Goal: Find specific page/section: Find specific page/section

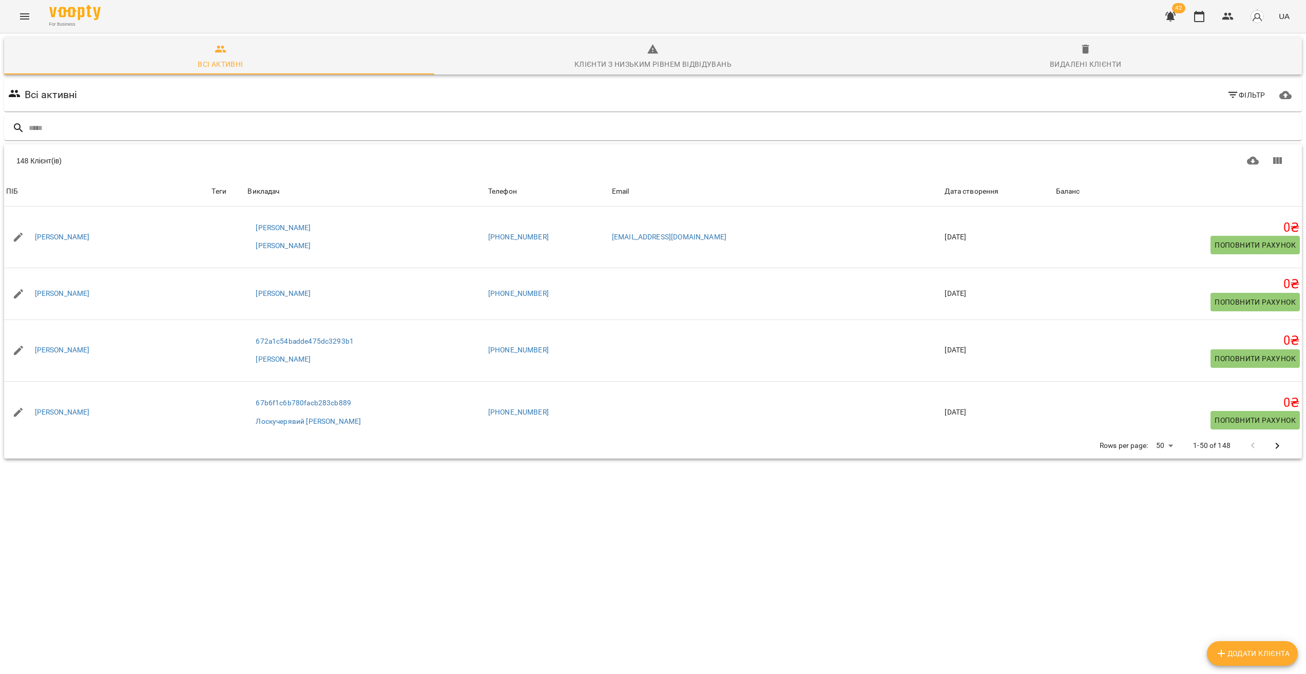
click at [1152, 448] on body "For Business 42 UA Всі активні Клієнти з низьким рівнем відвідувань Видалені кл…" at bounding box center [653, 267] width 1306 height 534
click at [1162, 483] on li "200" at bounding box center [1160, 482] width 30 height 18
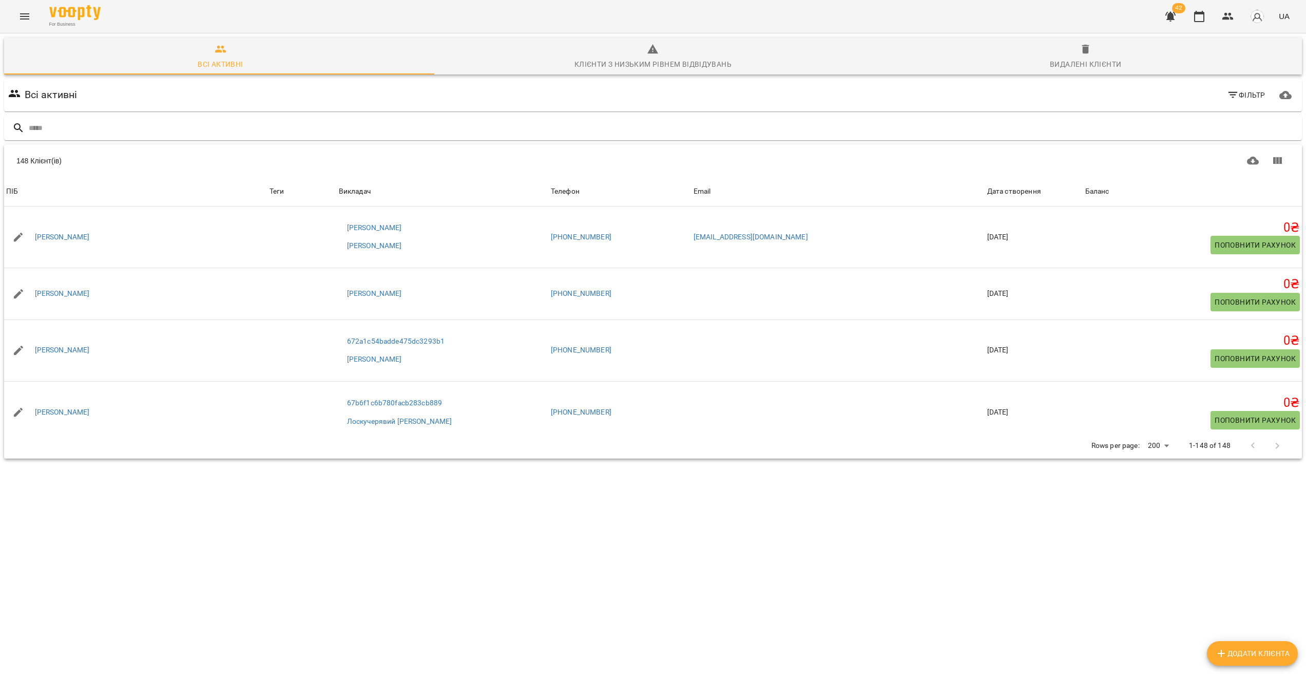
click at [116, 458] on div "148 Клієнт(ів) 148 Клієнт(ів) ПІБ Теги Викладач Телефон Email Дата створення Ба…" at bounding box center [653, 301] width 1298 height 314
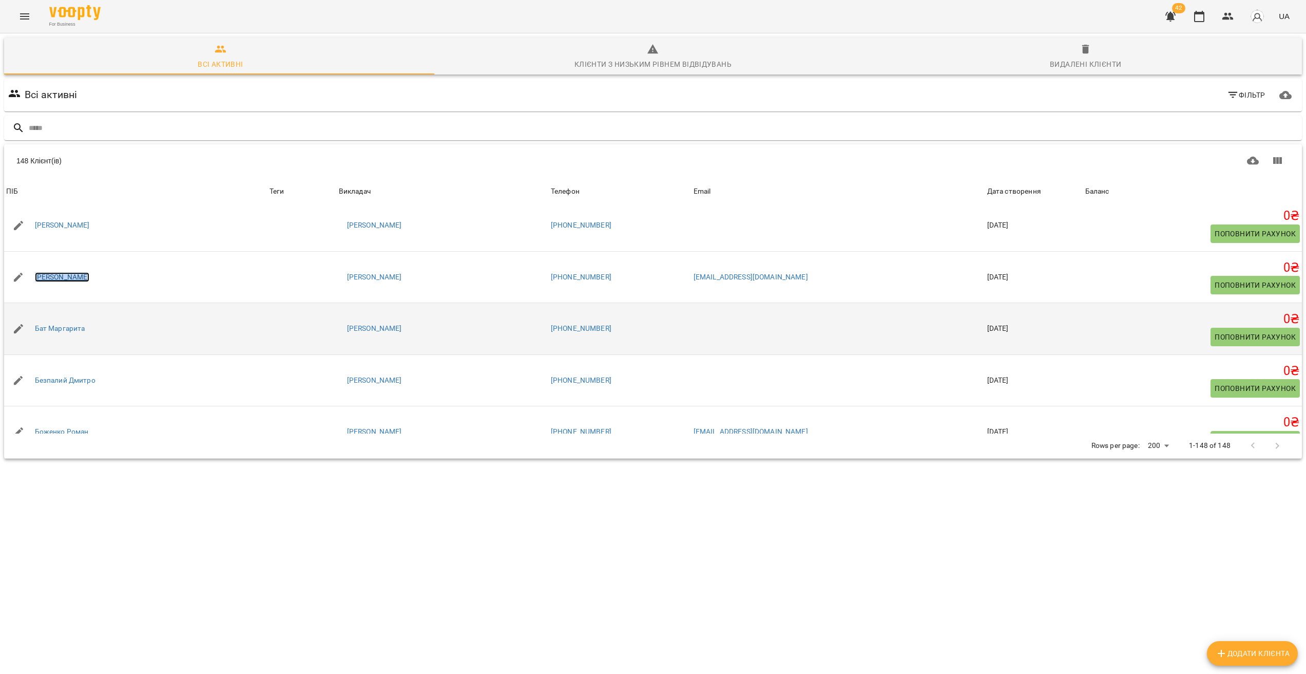
scroll to position [763, 0]
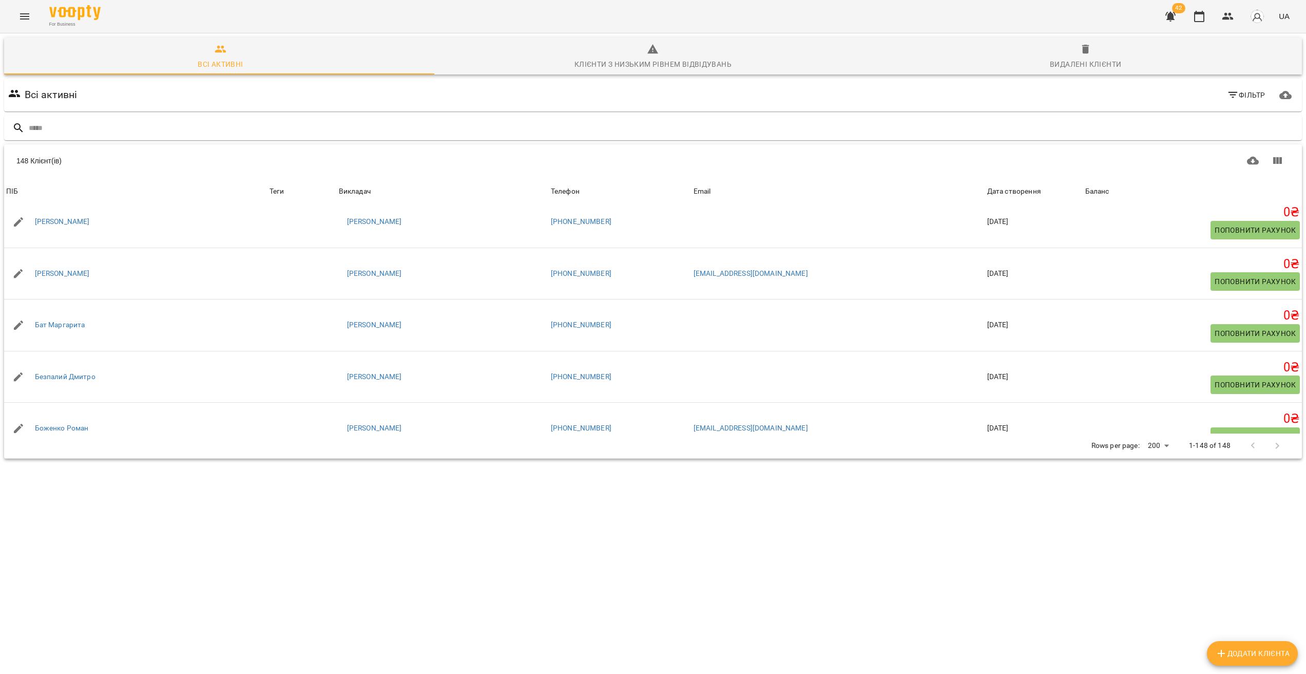
click at [101, 458] on div "148 Клієнт(ів) 148 Клієнт(ів) ПІБ Теги Викладач Телефон Email Дата створення Ба…" at bounding box center [653, 301] width 1298 height 314
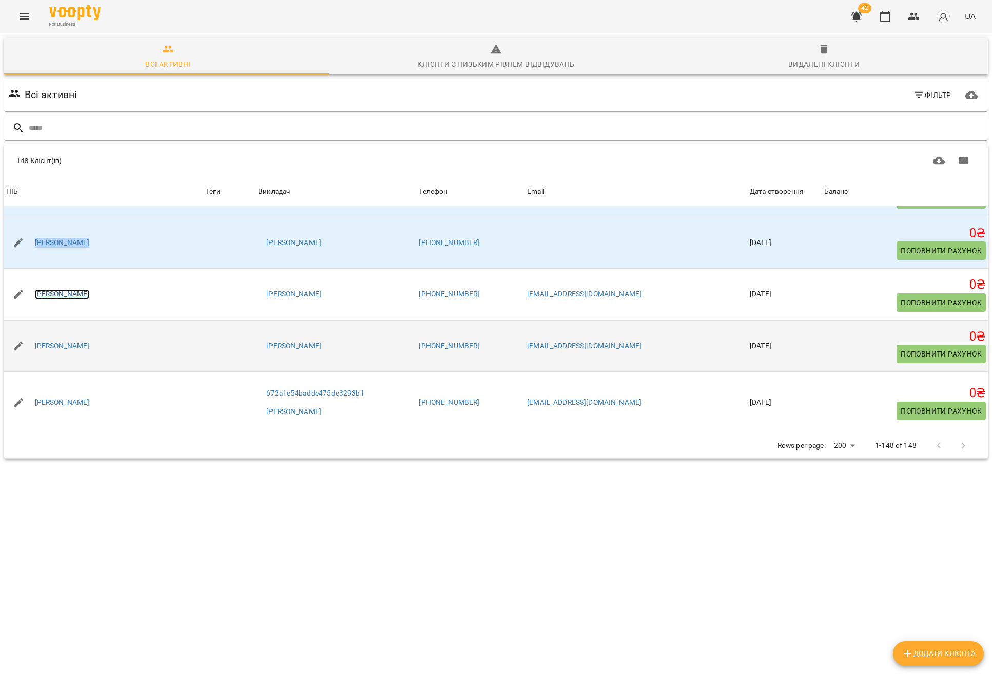
scroll to position [1525, 0]
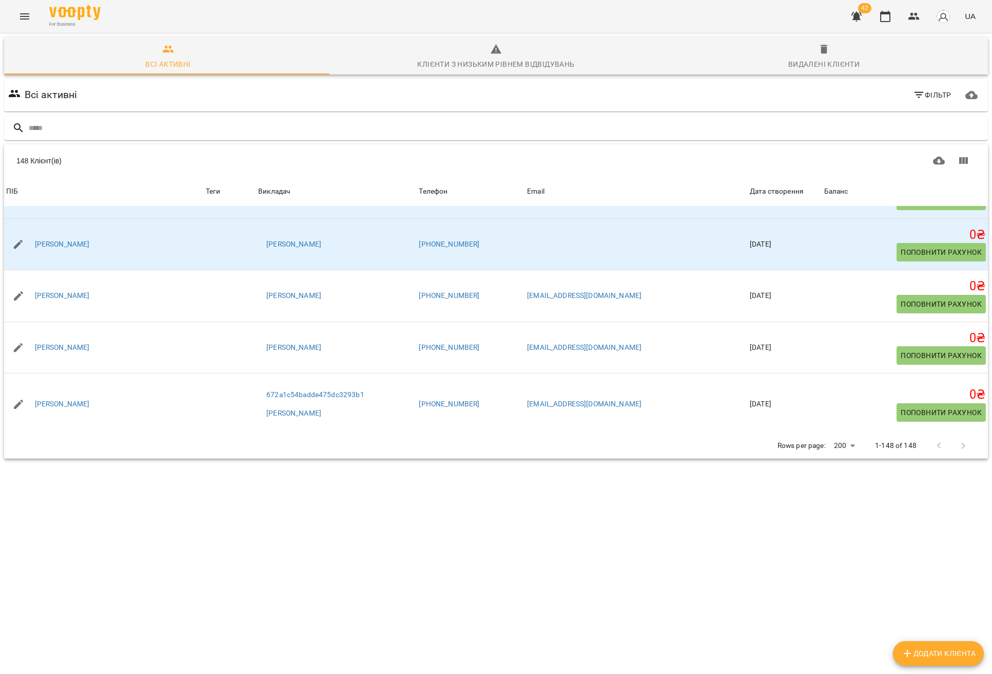
click at [158, 458] on div "148 Клієнт(ів) 148 Клієнт(ів) ПІБ Теги Викладач Телефон Email Дата створення Ба…" at bounding box center [496, 301] width 984 height 314
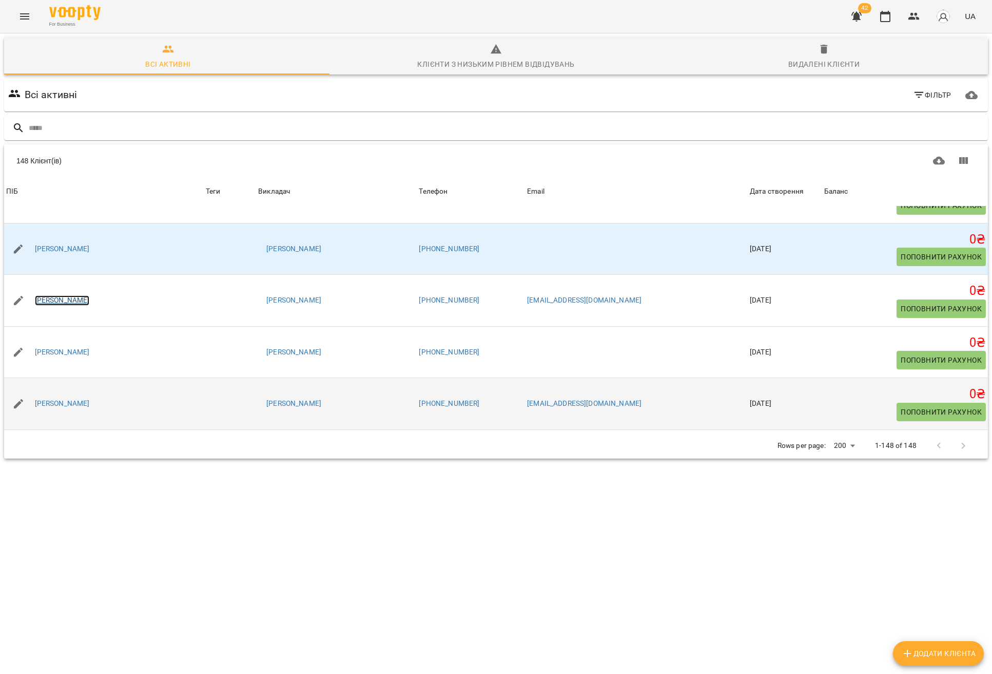
scroll to position [1871, 0]
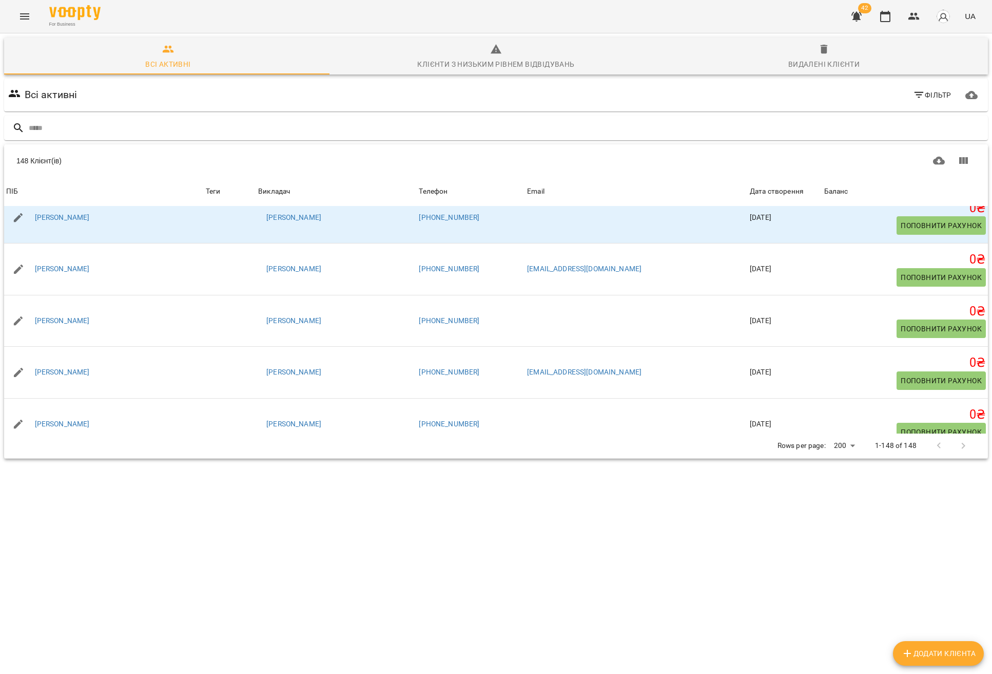
click at [181, 458] on div "148 Клієнт(ів) 148 Клієнт(ів) ПІБ Теги Викладач Телефон Email Дата створення Ба…" at bounding box center [496, 301] width 984 height 314
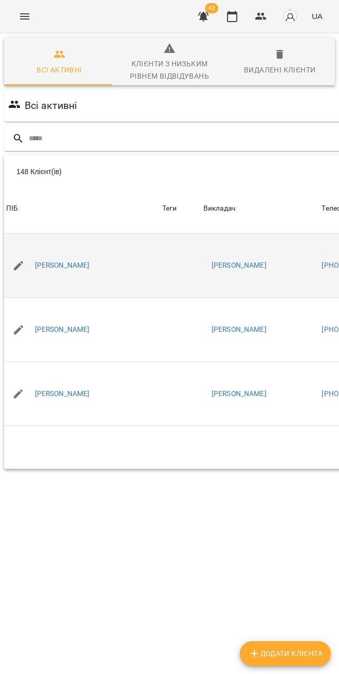
scroll to position [4575, 0]
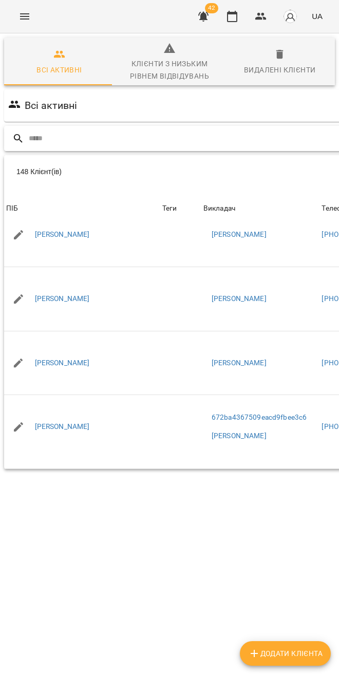
click at [102, 130] on input "text" at bounding box center [289, 138] width 521 height 17
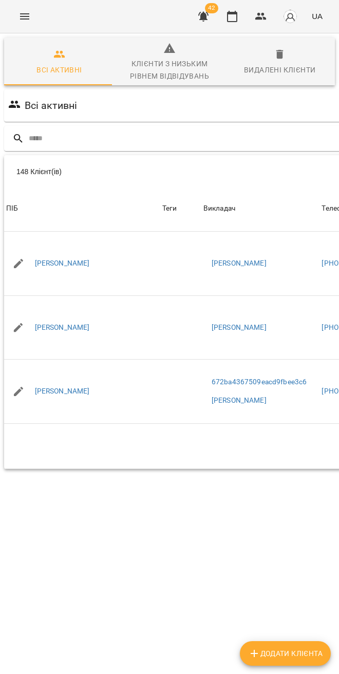
scroll to position [4612, 0]
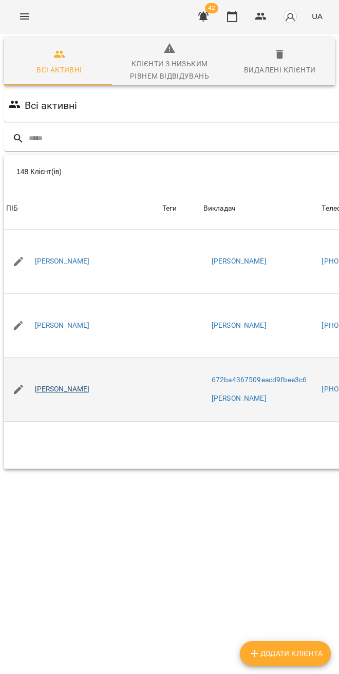
drag, startPoint x: 103, startPoint y: 356, endPoint x: 59, endPoint y: 358, distance: 44.2
click at [59, 375] on div "[PERSON_NAME]" at bounding box center [82, 389] width 156 height 29
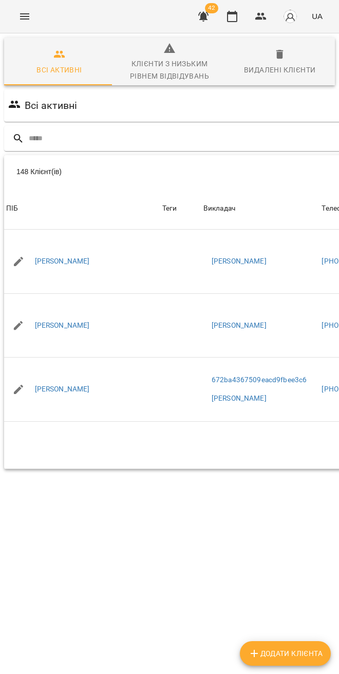
copy link "Крутиголов"
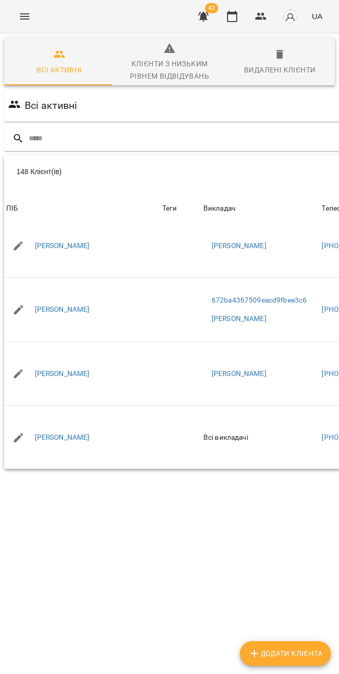
scroll to position [4693, 0]
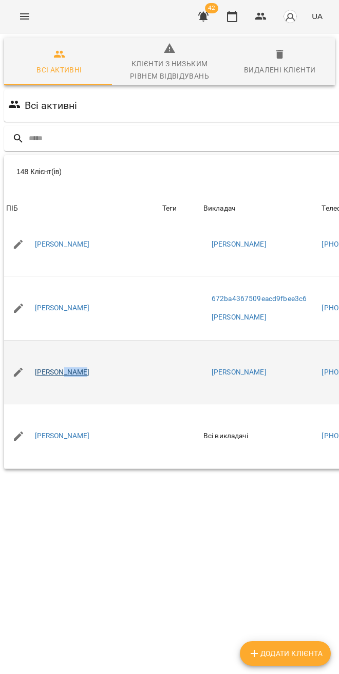
drag, startPoint x: 89, startPoint y: 340, endPoint x: 65, endPoint y: 344, distance: 24.5
click at [65, 358] on div "[PERSON_NAME]" at bounding box center [82, 372] width 156 height 29
copy link "Нелін"
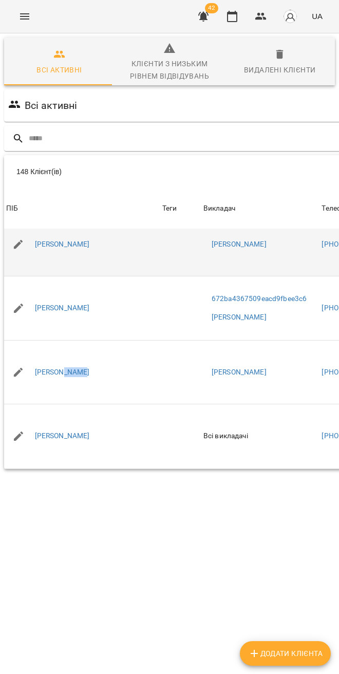
scroll to position [56, 306]
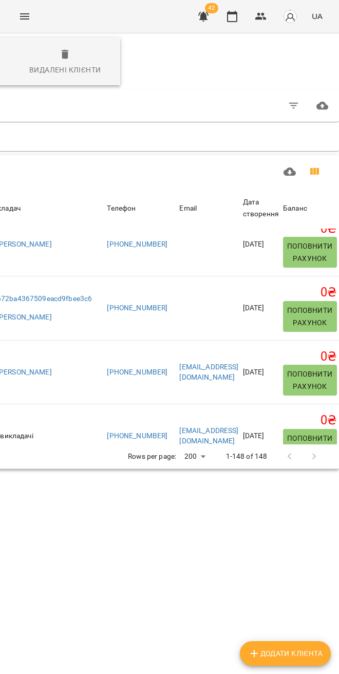
click at [310, 168] on icon "Показати колонки" at bounding box center [314, 171] width 9 height 7
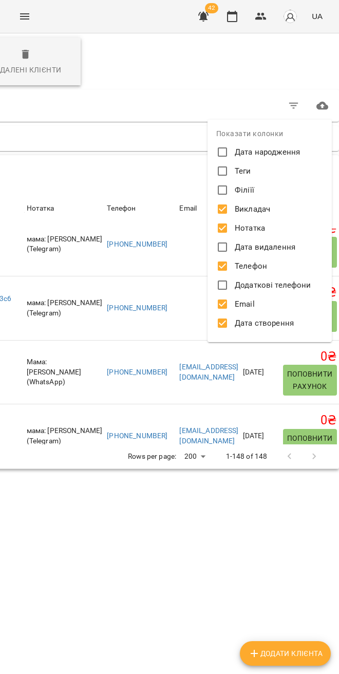
click at [177, 273] on div at bounding box center [169, 337] width 339 height 674
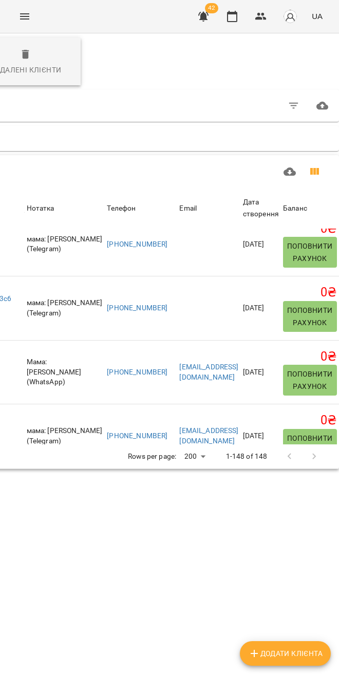
scroll to position [56, 357]
click at [310, 168] on icon "Показати колонки" at bounding box center [314, 171] width 9 height 7
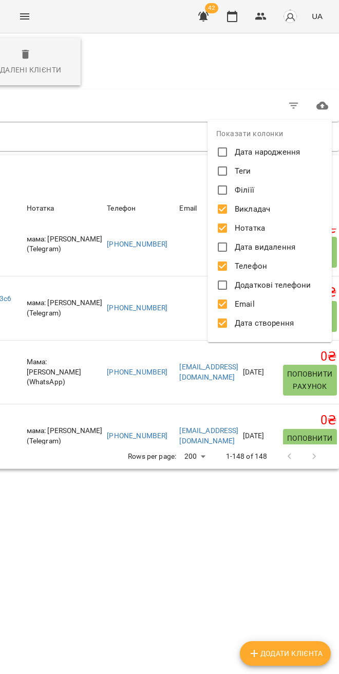
click at [184, 248] on div at bounding box center [169, 337] width 339 height 674
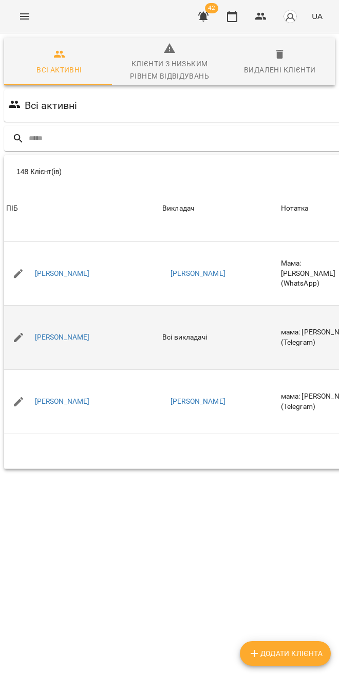
scroll to position [4794, 0]
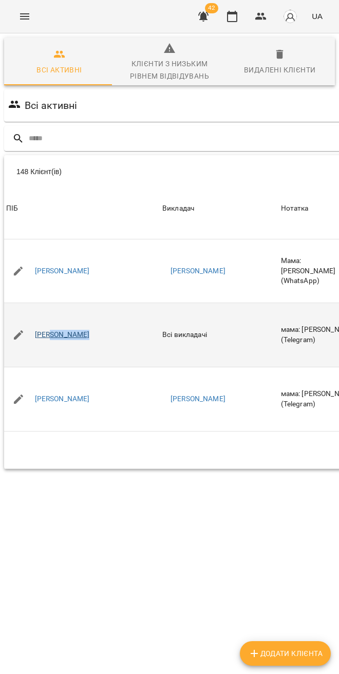
drag, startPoint x: 69, startPoint y: 311, endPoint x: 52, endPoint y: 304, distance: 18.2
click at [52, 320] on div "[PERSON_NAME]" at bounding box center [82, 334] width 156 height 29
click at [69, 321] on td "[PERSON_NAME]" at bounding box center [82, 335] width 156 height 64
drag, startPoint x: 36, startPoint y: 305, endPoint x: 63, endPoint y: 307, distance: 27.3
click at [63, 328] on div "[PERSON_NAME]" at bounding box center [62, 335] width 59 height 14
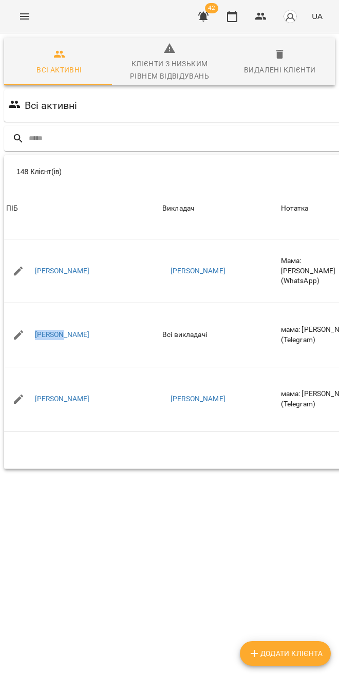
copy link "Мальцев"
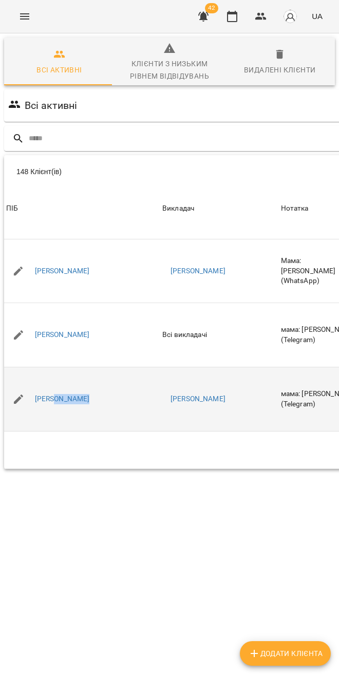
drag, startPoint x: 88, startPoint y: 369, endPoint x: 62, endPoint y: 375, distance: 26.9
click at [54, 385] on div "[PERSON_NAME]" at bounding box center [82, 399] width 156 height 29
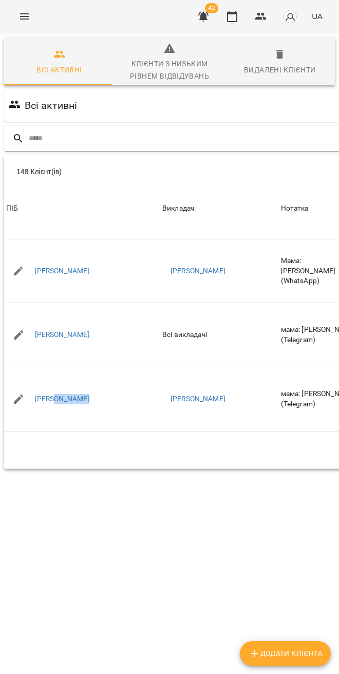
copy link "Гайтеров"
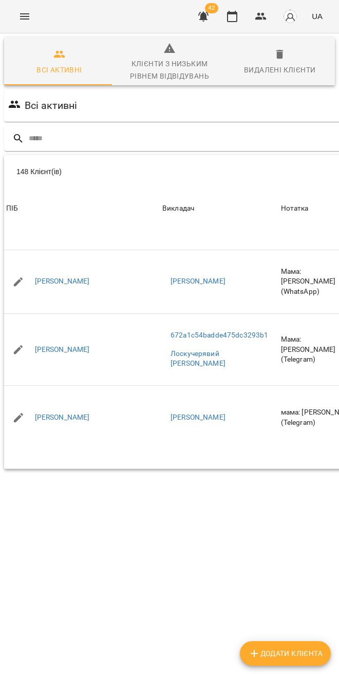
scroll to position [4991, 0]
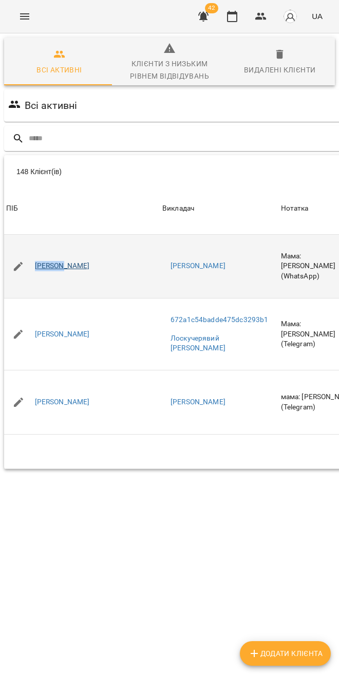
drag, startPoint x: 32, startPoint y: 236, endPoint x: 63, endPoint y: 238, distance: 31.4
click at [63, 252] on div "[PERSON_NAME]" at bounding box center [82, 266] width 156 height 29
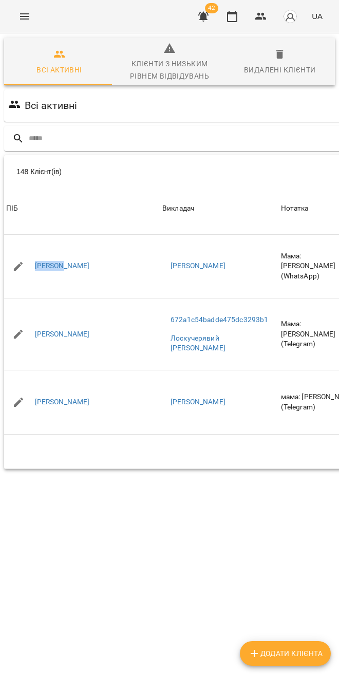
copy link "Мельник"
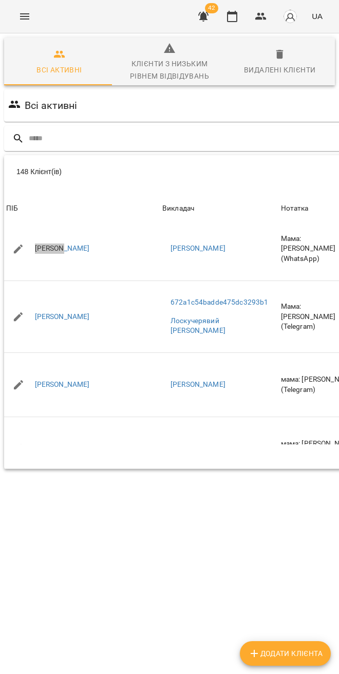
scroll to position [5011, 0]
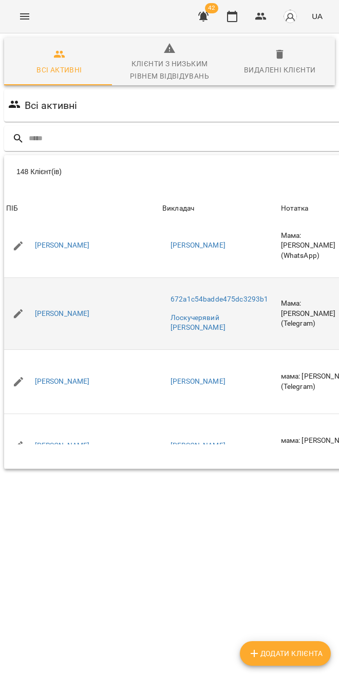
click at [71, 305] on td "[PERSON_NAME]" at bounding box center [82, 314] width 156 height 72
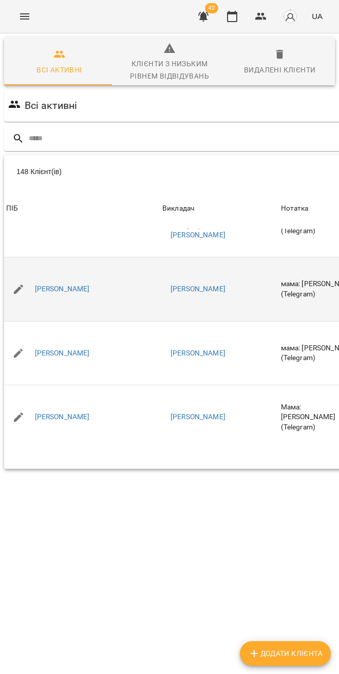
scroll to position [5107, 0]
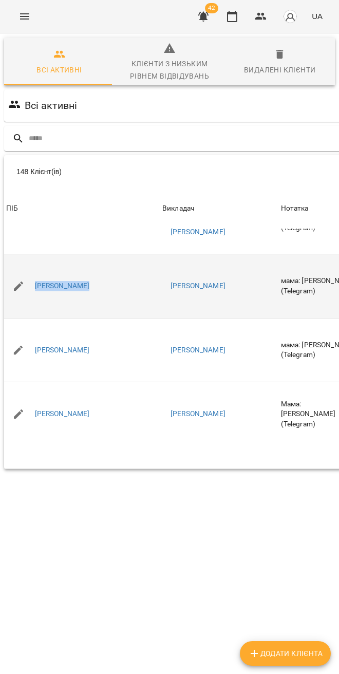
drag, startPoint x: 120, startPoint y: 271, endPoint x: 33, endPoint y: 257, distance: 87.4
click at [32, 258] on td "[PERSON_NAME]" at bounding box center [82, 286] width 156 height 64
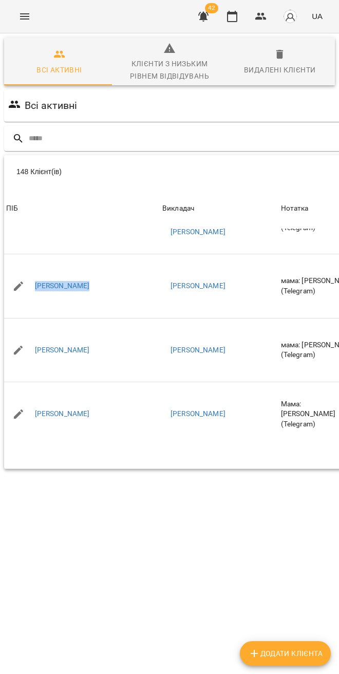
copy link "[PERSON_NAME]"
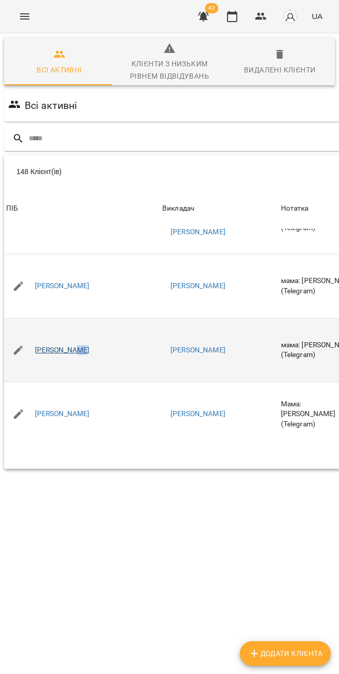
drag, startPoint x: 89, startPoint y: 321, endPoint x: 74, endPoint y: 319, distance: 15.1
click at [74, 336] on div "[PERSON_NAME]" at bounding box center [82, 350] width 156 height 29
click at [84, 336] on td "[PERSON_NAME]" at bounding box center [82, 350] width 156 height 64
drag, startPoint x: 33, startPoint y: 320, endPoint x: 63, endPoint y: 320, distance: 30.3
click at [63, 336] on div "[PERSON_NAME]" at bounding box center [82, 350] width 156 height 29
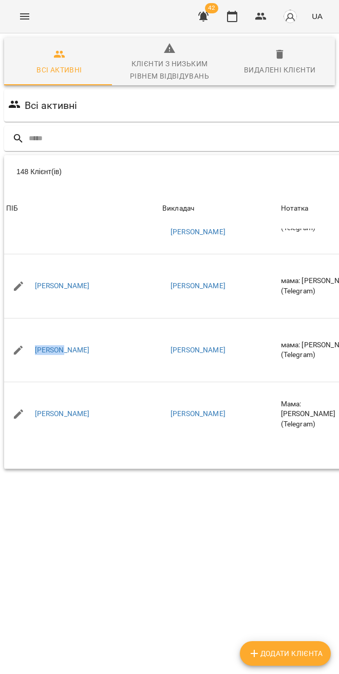
copy link "Морозов"
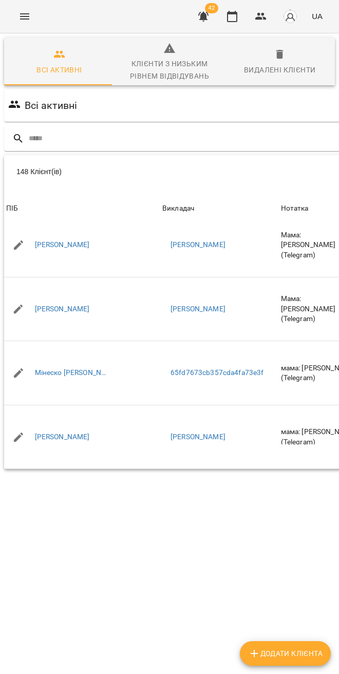
scroll to position [5287, 0]
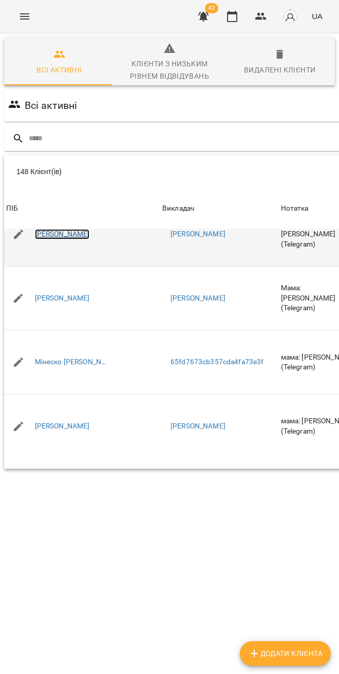
click at [35, 229] on link "[PERSON_NAME]" at bounding box center [62, 234] width 55 height 10
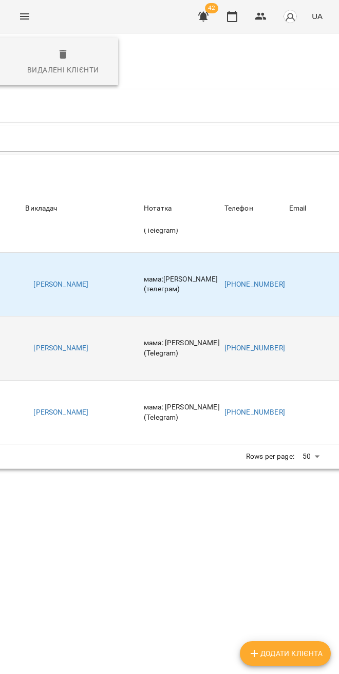
scroll to position [0, 393]
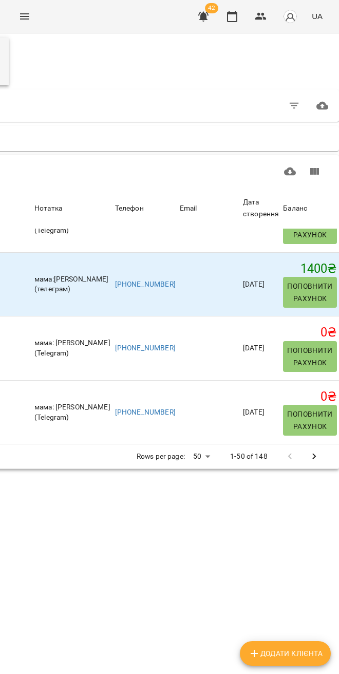
click at [195, 455] on body "For Business 42 UA Всі активні Клієнти з низьким рівнем відвідувань Видалені кл…" at bounding box center [169, 272] width 339 height 545
click at [188, 493] on li "200" at bounding box center [197, 493] width 30 height 18
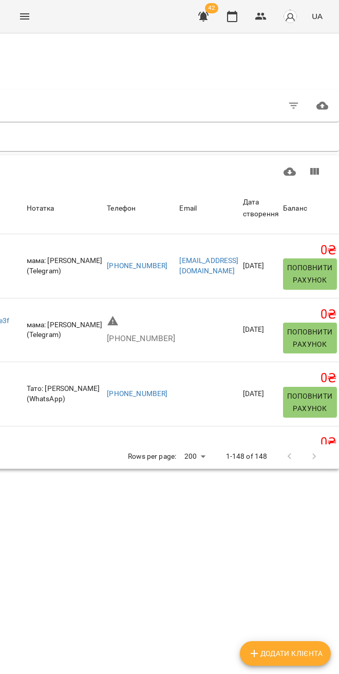
scroll to position [53, 486]
click at [310, 168] on icon "Показати колонки" at bounding box center [314, 171] width 9 height 7
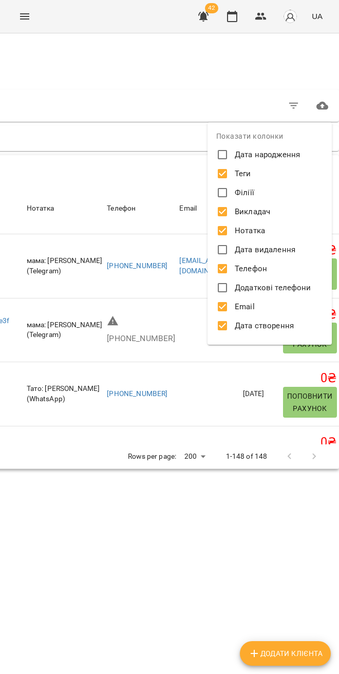
click at [169, 329] on div at bounding box center [169, 337] width 339 height 674
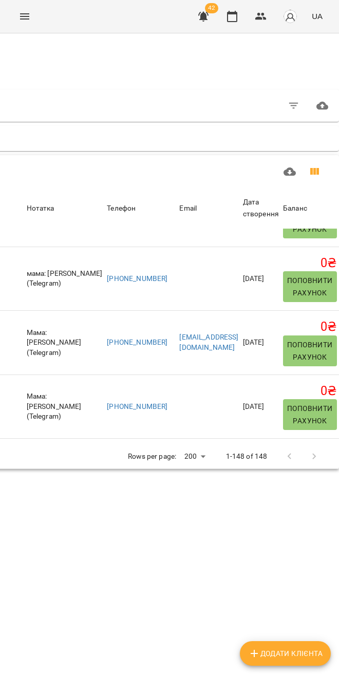
click at [315, 159] on button "Показати колонки" at bounding box center [314, 171] width 25 height 25
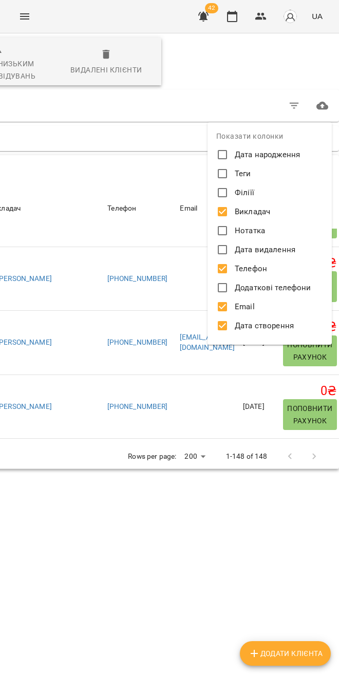
scroll to position [53, 265]
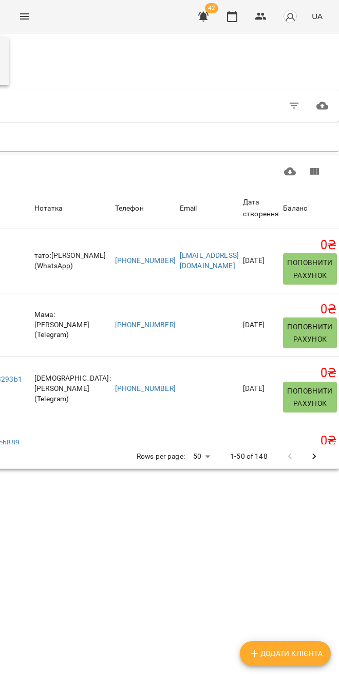
scroll to position [0, 393]
click at [310, 170] on icon "Показати колонки" at bounding box center [314, 171] width 9 height 7
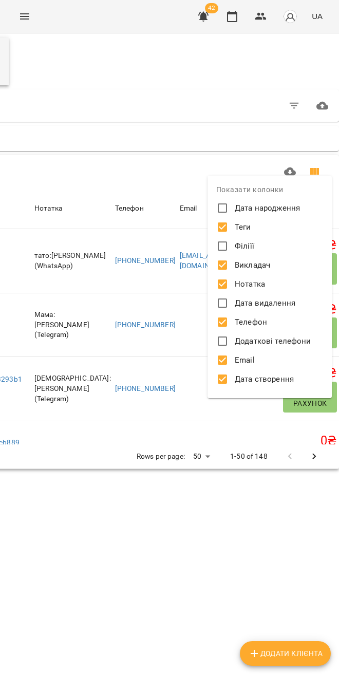
click at [179, 433] on div at bounding box center [169, 337] width 339 height 674
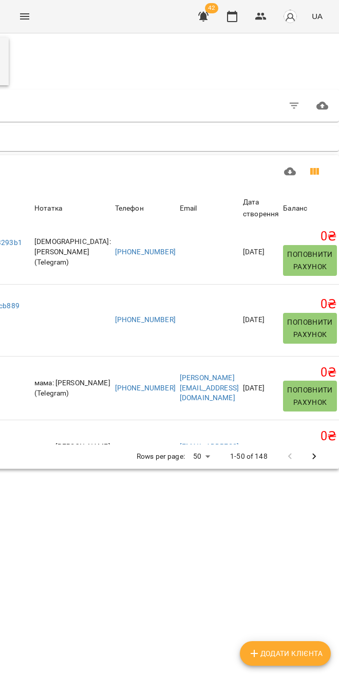
click at [312, 174] on button "Показати колонки" at bounding box center [314, 171] width 25 height 25
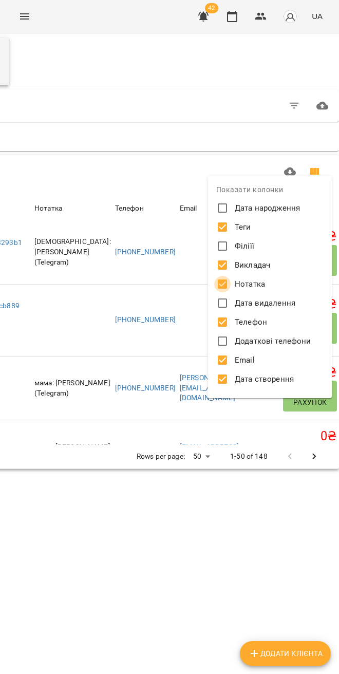
scroll to position [0, 174]
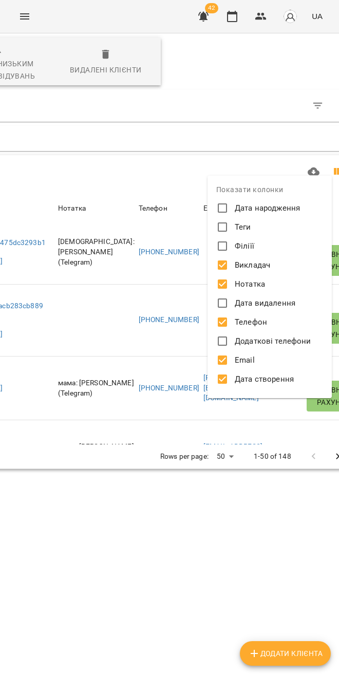
click at [117, 328] on div at bounding box center [169, 337] width 339 height 674
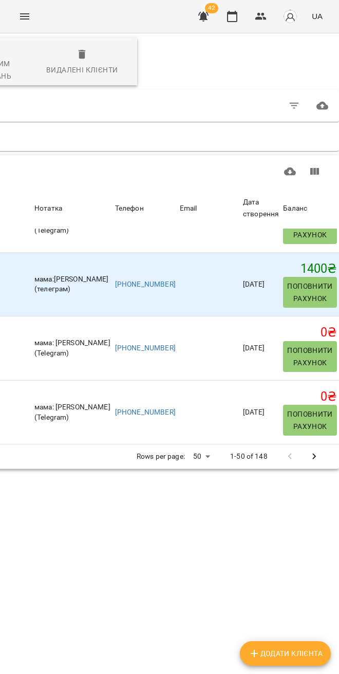
scroll to position [56, 265]
click at [203, 401] on body "For Business 42 UA Всі активні Клієнти з низьким рівнем відвідувань Видалені кл…" at bounding box center [169, 272] width 339 height 545
click at [196, 440] on li "200" at bounding box center [197, 437] width 30 height 18
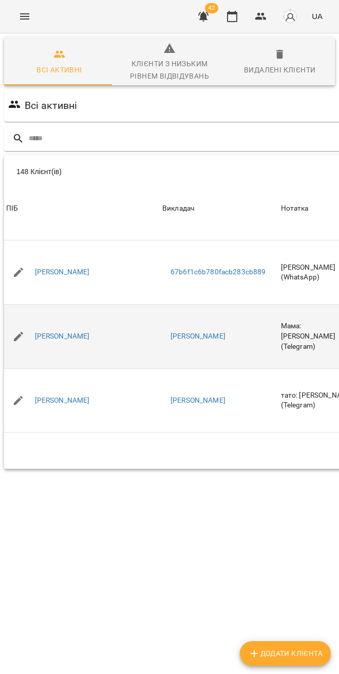
scroll to position [0, 0]
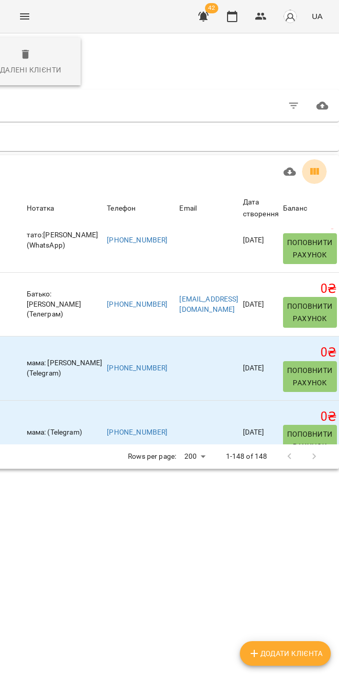
click at [308, 165] on icon "Показати колонки" at bounding box center [314, 171] width 12 height 12
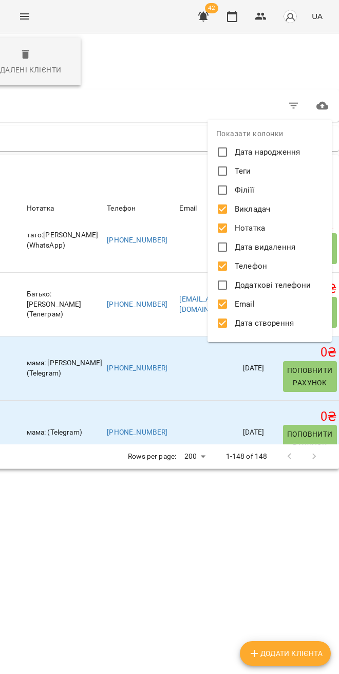
click at [231, 228] on label "Нотатка" at bounding box center [262, 228] width 97 height 16
click at [205, 478] on div at bounding box center [169, 337] width 339 height 674
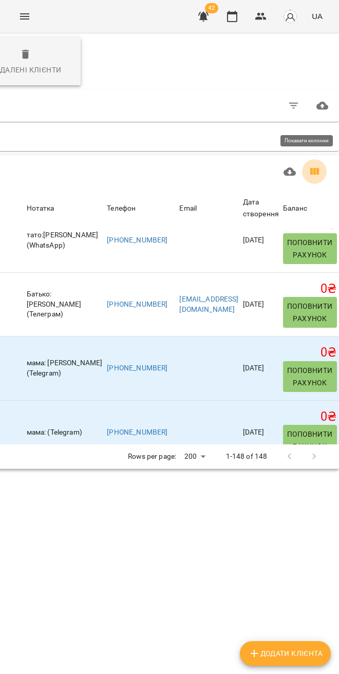
click at [310, 168] on icon "Показати колонки" at bounding box center [314, 171] width 9 height 7
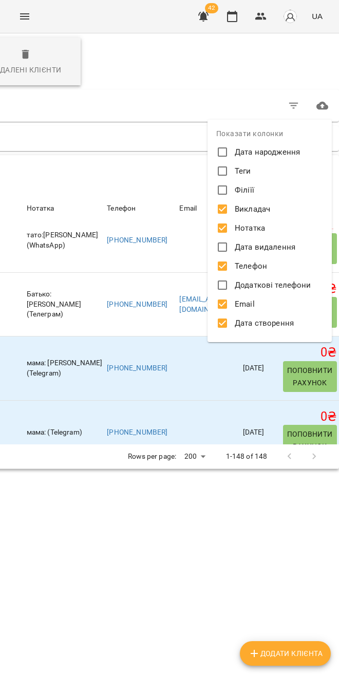
click at [185, 224] on div at bounding box center [169, 337] width 339 height 674
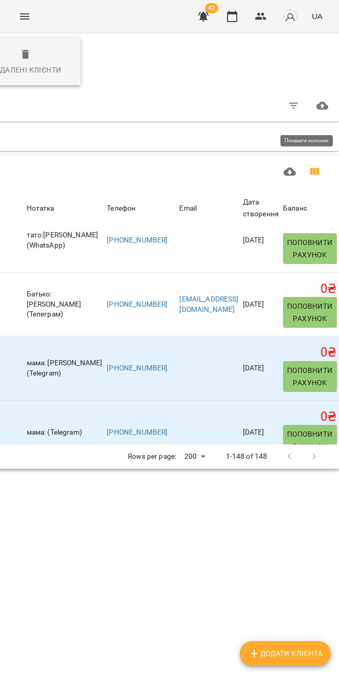
click at [305, 159] on button "Показати колонки" at bounding box center [314, 171] width 25 height 25
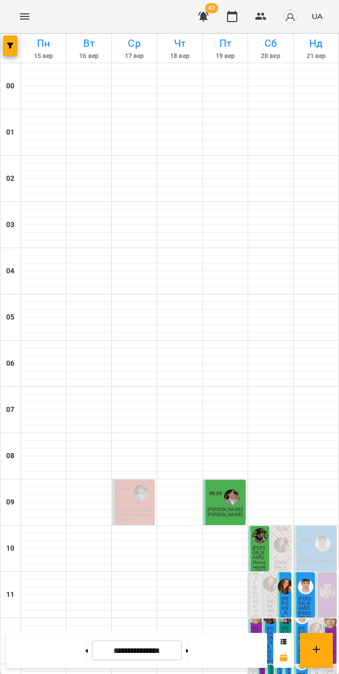
click at [23, 24] on button "Menu" at bounding box center [24, 16] width 25 height 25
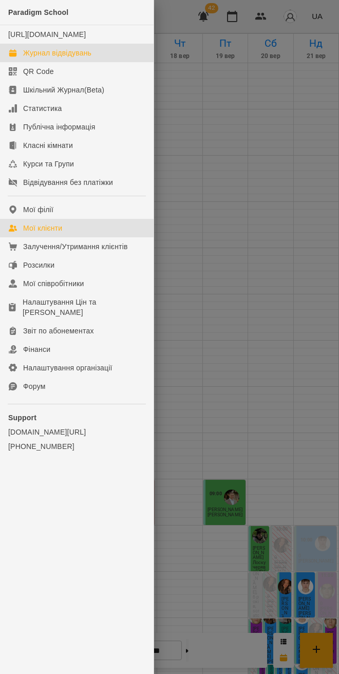
click at [49, 233] on div "Мої клієнти" at bounding box center [42, 228] width 39 height 10
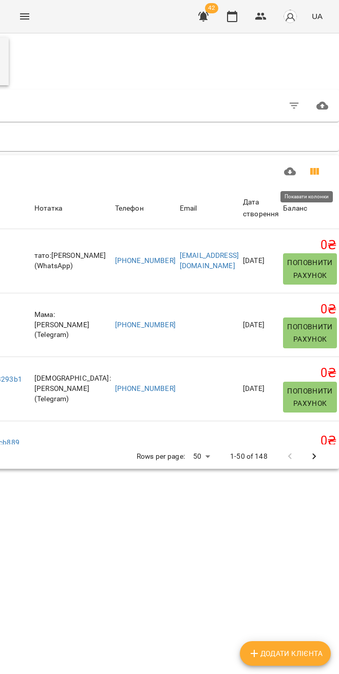
click at [310, 170] on icon "Показати колонки" at bounding box center [314, 171] width 9 height 7
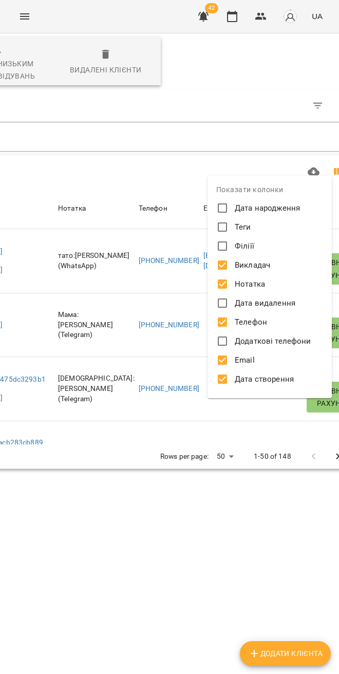
click at [216, 502] on div at bounding box center [169, 337] width 339 height 674
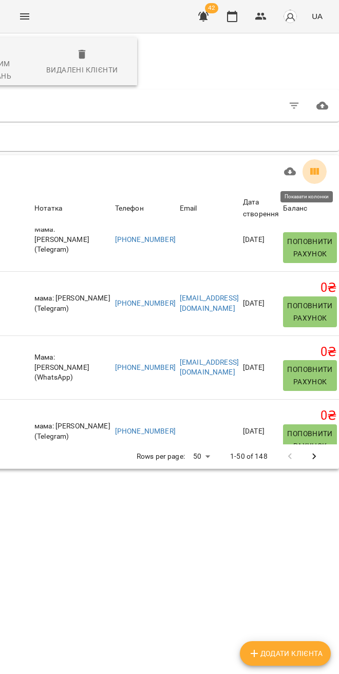
click at [310, 168] on icon "Показати колонки" at bounding box center [314, 171] width 9 height 7
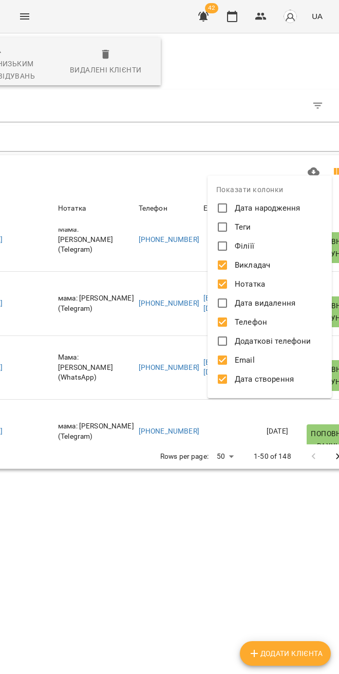
click at [209, 485] on div at bounding box center [169, 337] width 339 height 674
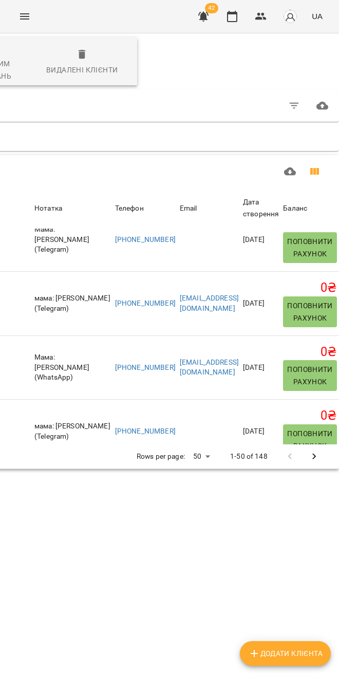
click at [314, 174] on button "Показати колонки" at bounding box center [314, 171] width 25 height 25
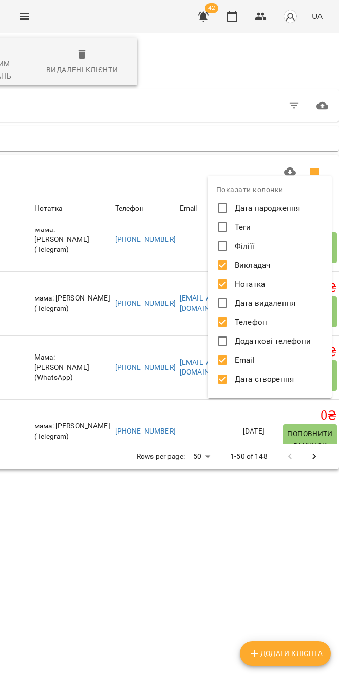
click at [232, 283] on label "Нотатка" at bounding box center [262, 284] width 97 height 16
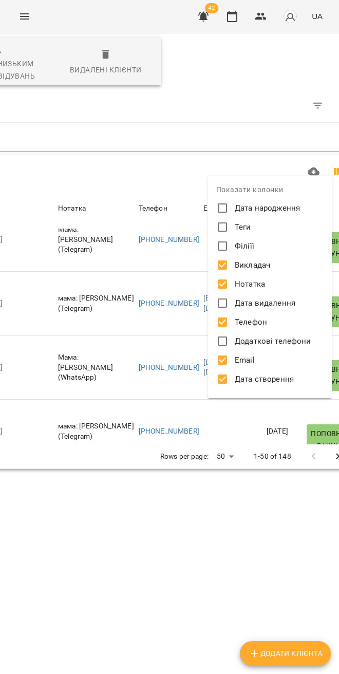
click at [207, 478] on div at bounding box center [169, 337] width 339 height 674
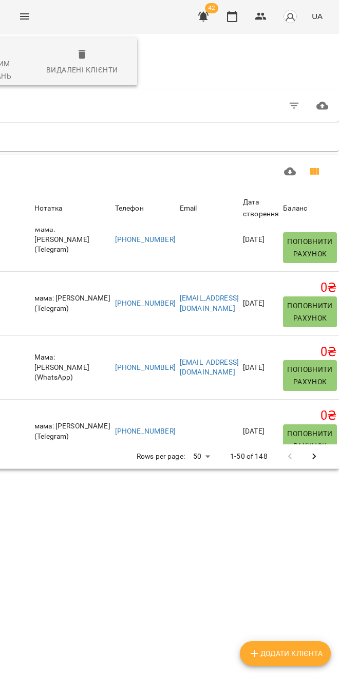
click at [310, 172] on icon "Показати колонки" at bounding box center [314, 171] width 9 height 7
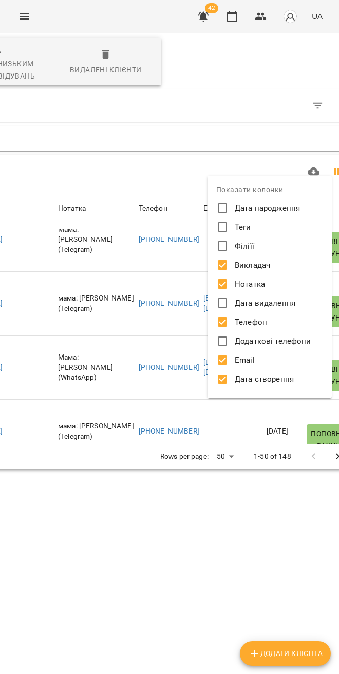
click at [174, 482] on div at bounding box center [169, 337] width 339 height 674
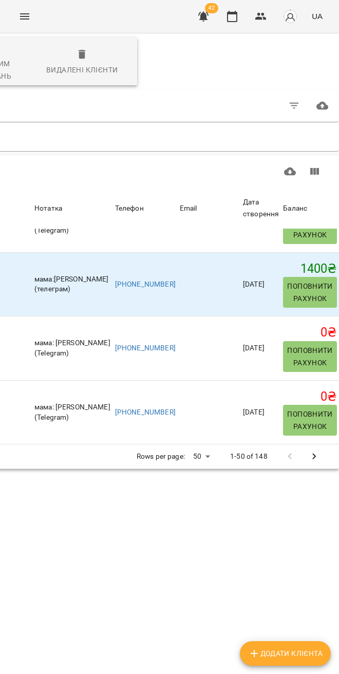
click at [196, 397] on body "For Business 42 UA Всі активні Клієнти з низьким рівнем відвідувань Видалені кл…" at bounding box center [169, 272] width 339 height 545
click at [203, 437] on li "200" at bounding box center [197, 437] width 30 height 18
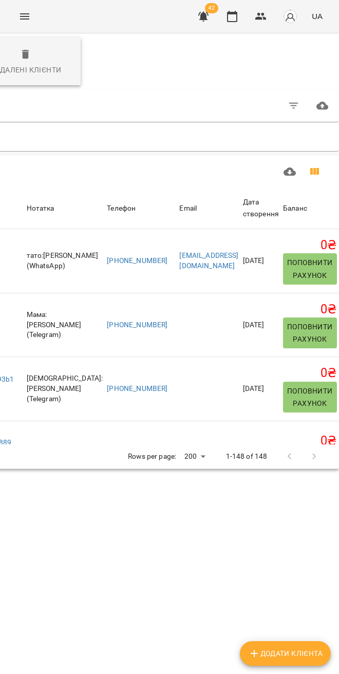
click at [310, 168] on icon "Показати колонки" at bounding box center [314, 171] width 9 height 7
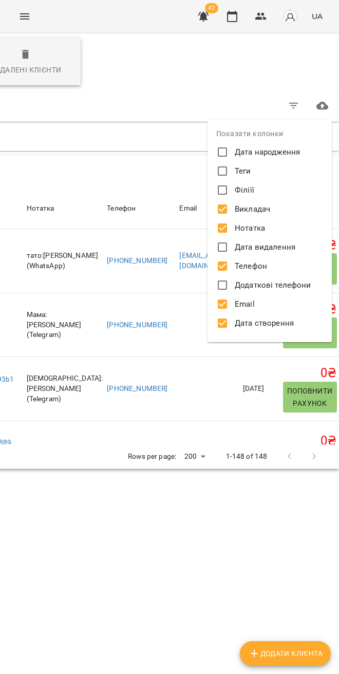
click at [201, 425] on div at bounding box center [169, 337] width 339 height 674
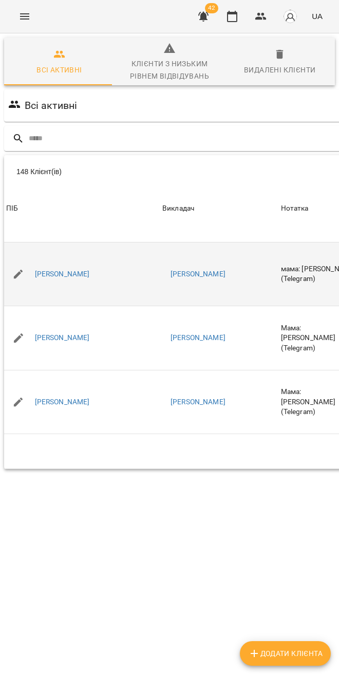
scroll to position [5188, 0]
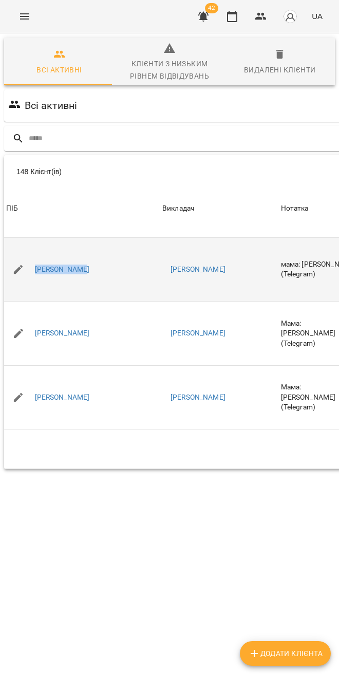
drag, startPoint x: 104, startPoint y: 243, endPoint x: 112, endPoint y: 265, distance: 24.2
click at [35, 255] on div "[PERSON_NAME]" at bounding box center [82, 269] width 156 height 29
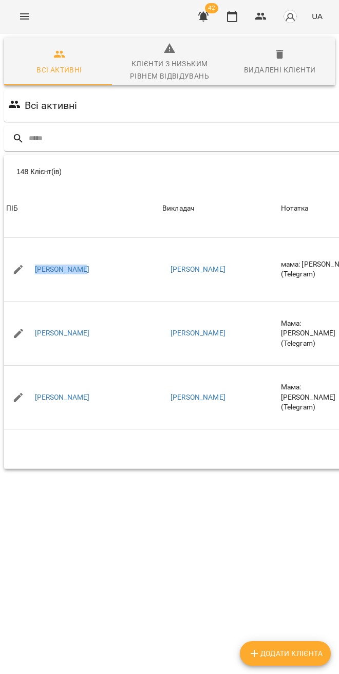
copy link "[PERSON_NAME]"
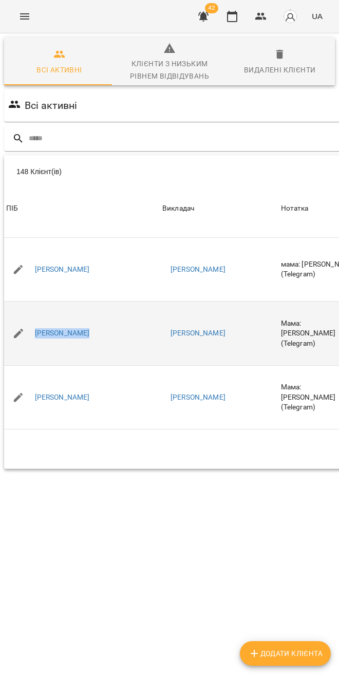
drag, startPoint x: 89, startPoint y: 302, endPoint x: 18, endPoint y: 300, distance: 70.4
click at [18, 319] on div "[PERSON_NAME]" at bounding box center [82, 333] width 156 height 29
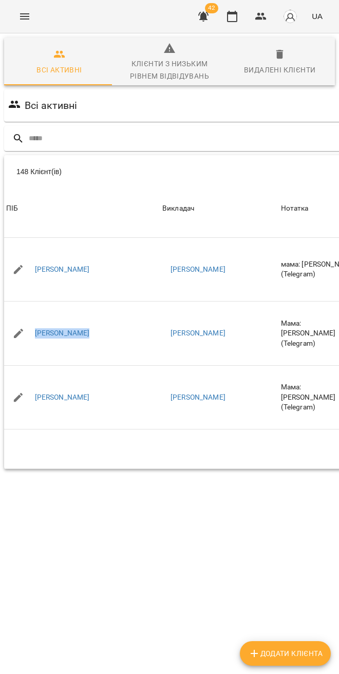
copy link "[PERSON_NAME]"
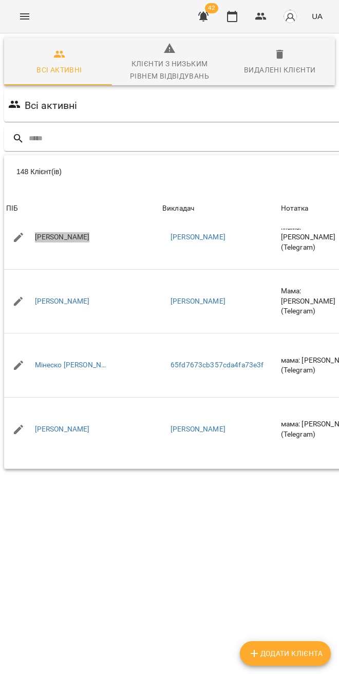
scroll to position [5284, 0]
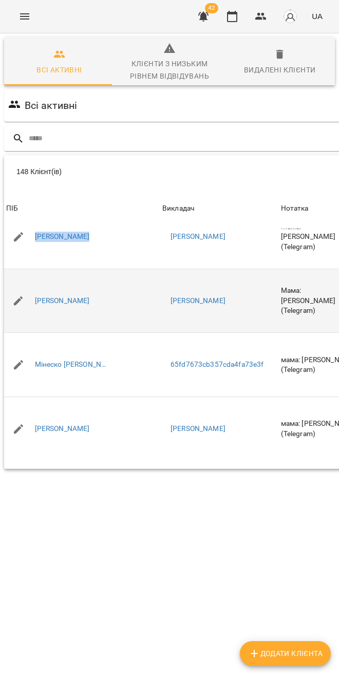
drag, startPoint x: 106, startPoint y: 269, endPoint x: 30, endPoint y: 271, distance: 75.5
click at [30, 286] on div "[PERSON_NAME]" at bounding box center [82, 300] width 156 height 29
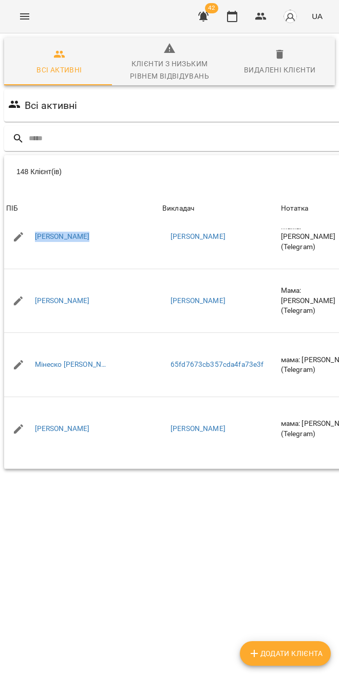
copy link "[PERSON_NAME]"
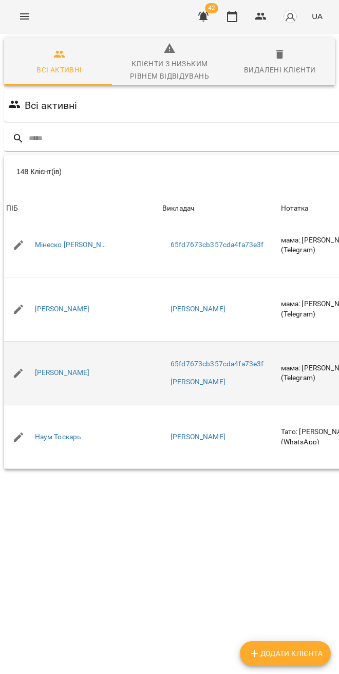
scroll to position [5433, 0]
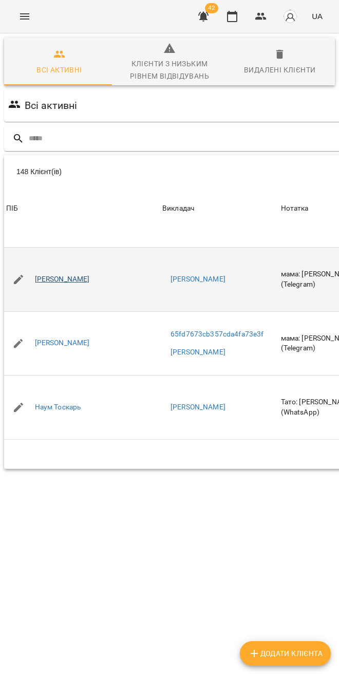
drag, startPoint x: 103, startPoint y: 249, endPoint x: 35, endPoint y: 249, distance: 67.8
click at [35, 265] on div "[PERSON_NAME]" at bounding box center [82, 279] width 156 height 29
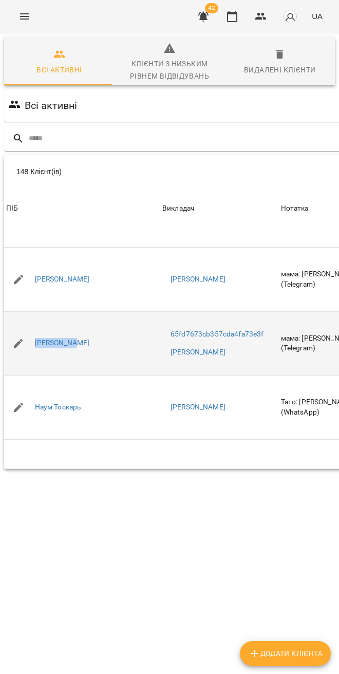
drag, startPoint x: 88, startPoint y: 320, endPoint x: 33, endPoint y: 320, distance: 54.9
click at [33, 329] on div "[PERSON_NAME]" at bounding box center [82, 343] width 156 height 29
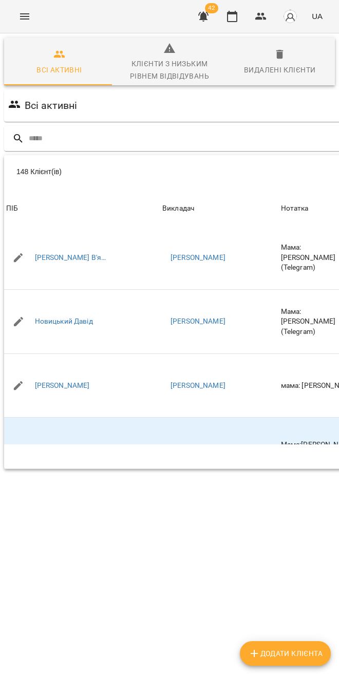
scroll to position [5671, 0]
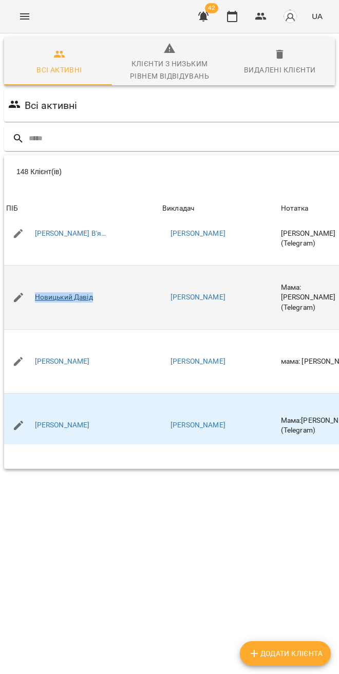
drag, startPoint x: 112, startPoint y: 279, endPoint x: 35, endPoint y: 277, distance: 77.0
click at [35, 283] on div "Новицький Давід" at bounding box center [82, 297] width 156 height 29
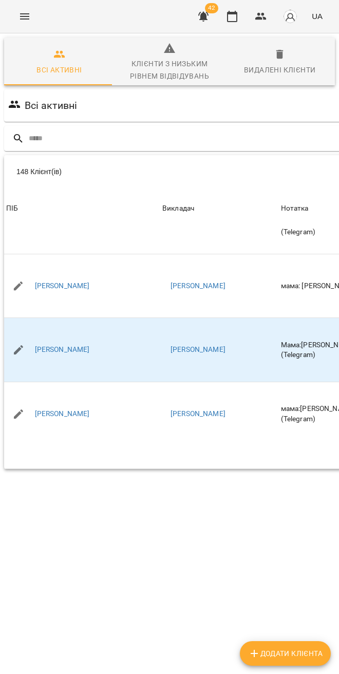
scroll to position [5749, 0]
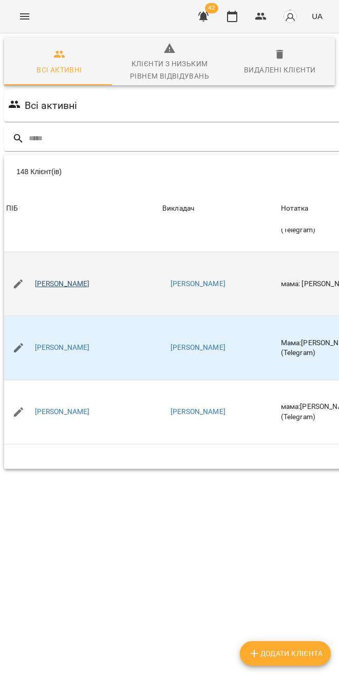
drag, startPoint x: 105, startPoint y: 262, endPoint x: 35, endPoint y: 264, distance: 69.8
click at [35, 270] on div "[PERSON_NAME]" at bounding box center [82, 284] width 156 height 29
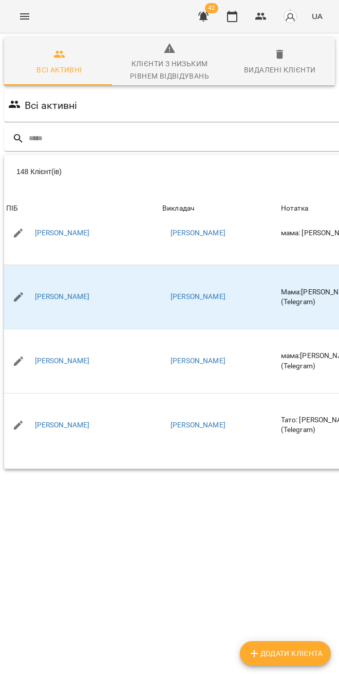
scroll to position [5824, 0]
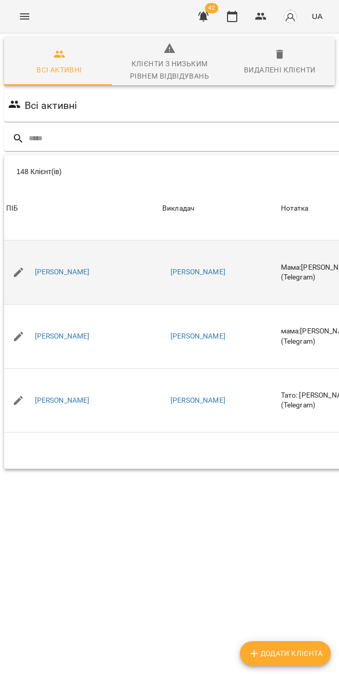
drag, startPoint x: 106, startPoint y: 249, endPoint x: 5, endPoint y: 246, distance: 101.2
click at [5, 258] on div "[PERSON_NAME]" at bounding box center [82, 272] width 156 height 29
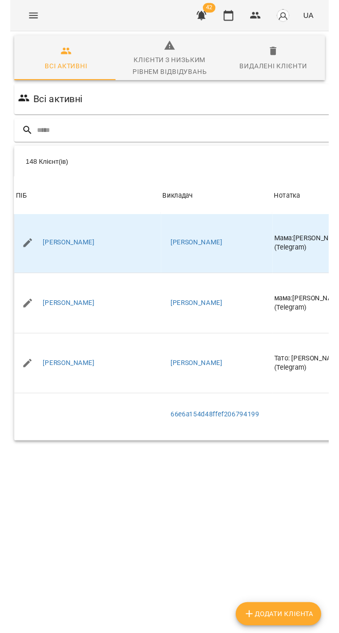
scroll to position [5842, 0]
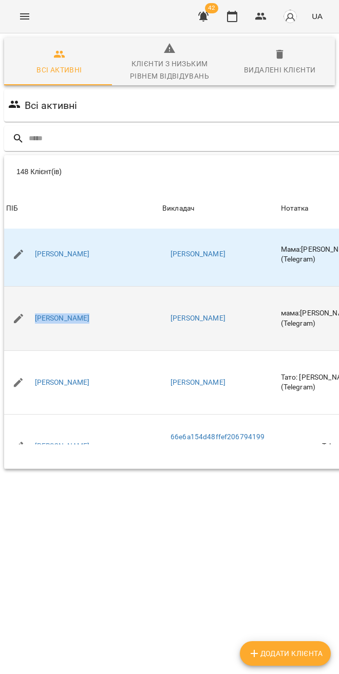
drag, startPoint x: 93, startPoint y: 298, endPoint x: 27, endPoint y: 290, distance: 66.2
click at [27, 304] on div "[PERSON_NAME]" at bounding box center [82, 318] width 156 height 29
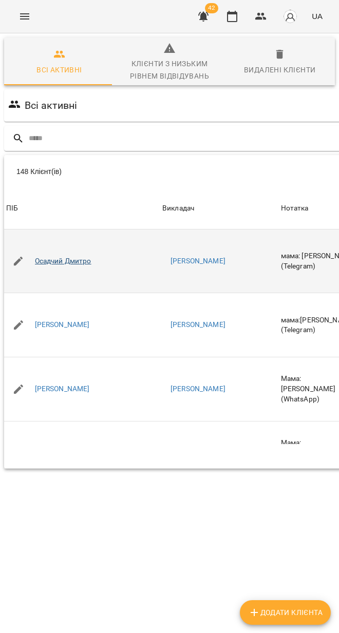
scroll to position [6220, 0]
drag, startPoint x: 84, startPoint y: 246, endPoint x: 34, endPoint y: 248, distance: 50.4
click at [34, 248] on div "Осадчий Дмитро" at bounding box center [82, 259] width 156 height 29
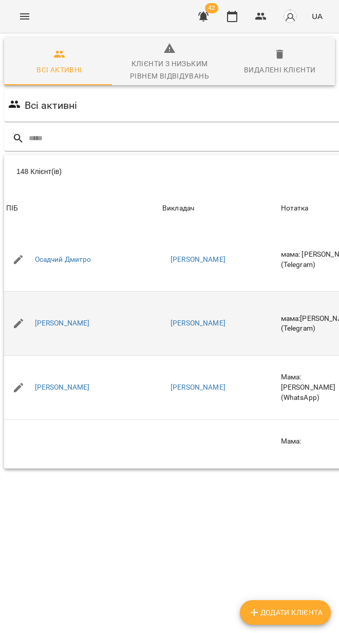
click at [114, 310] on div "Пастушенко Данііл" at bounding box center [82, 323] width 156 height 29
drag, startPoint x: 114, startPoint y: 311, endPoint x: 32, endPoint y: 313, distance: 81.6
click at [32, 313] on div "Пастушенко Данііл" at bounding box center [82, 323] width 156 height 29
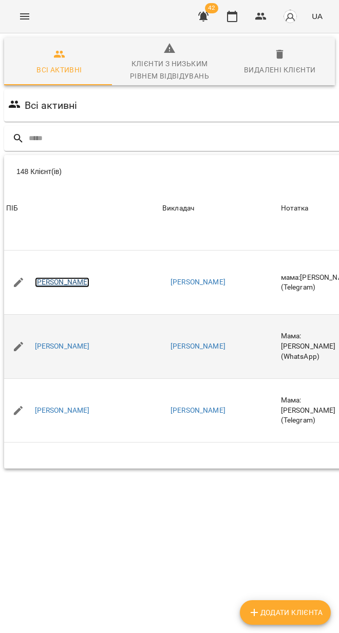
scroll to position [6292, 0]
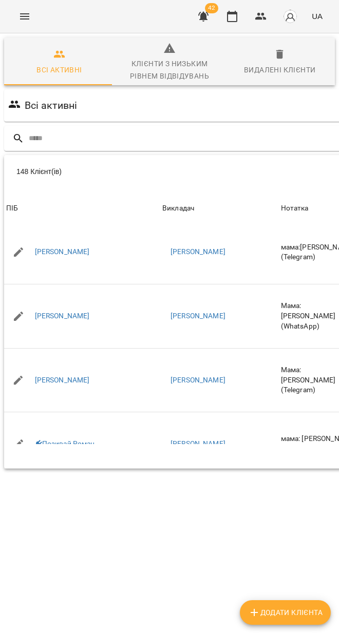
click at [138, 469] on div "148 Клієнт(ів) 148 Клієнт(ів) ПІБ Викладач Нотатка Телефон Email Дата створення…" at bounding box center [298, 312] width 589 height 314
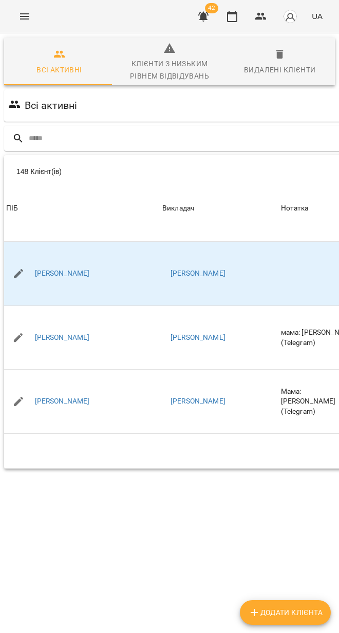
scroll to position [6898, 0]
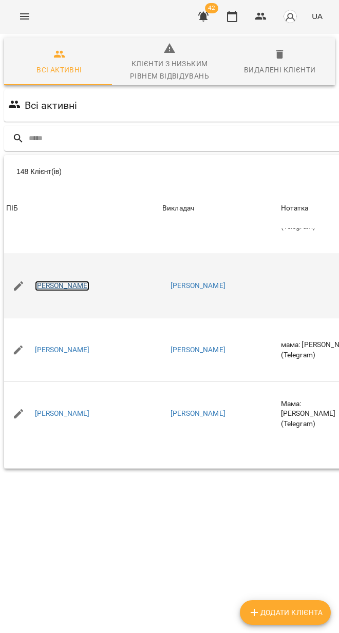
click at [70, 281] on link "[PERSON_NAME]" at bounding box center [62, 286] width 55 height 10
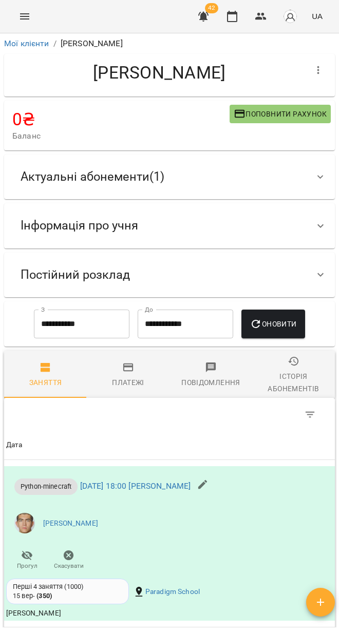
click at [195, 189] on div "Актуальні абонементи ( 1 )" at bounding box center [160, 177] width 296 height 32
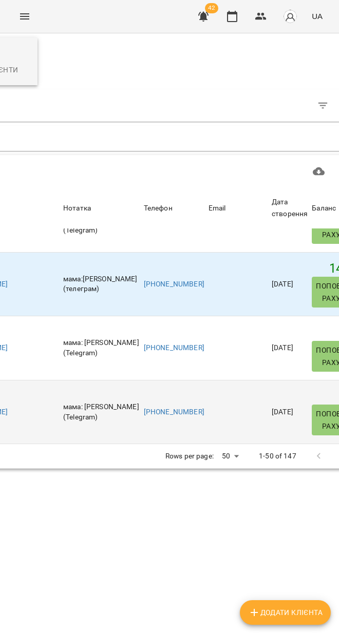
scroll to position [56, 393]
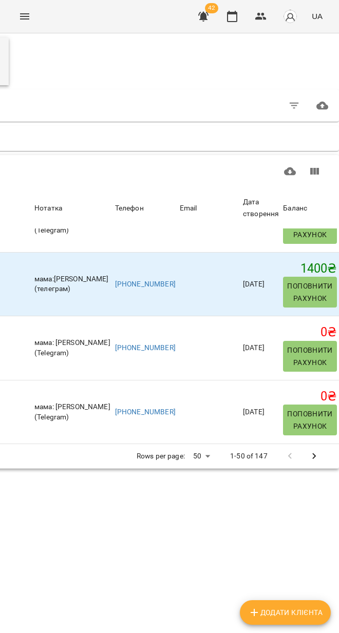
click at [198, 401] on body "For Business 42 UA Всі активні Клієнти з низьким рівнем відвідувань Видалені кл…" at bounding box center [169, 272] width 339 height 545
click at [196, 453] on li "500" at bounding box center [197, 455] width 30 height 18
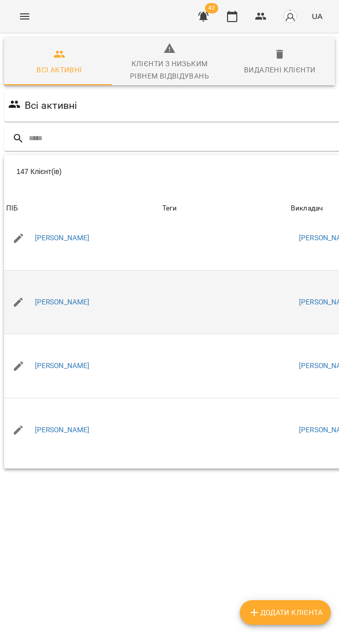
scroll to position [6789, 0]
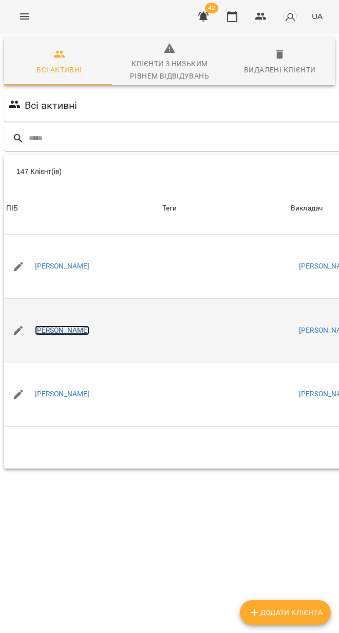
click at [64, 325] on link "[PERSON_NAME]" at bounding box center [62, 330] width 55 height 10
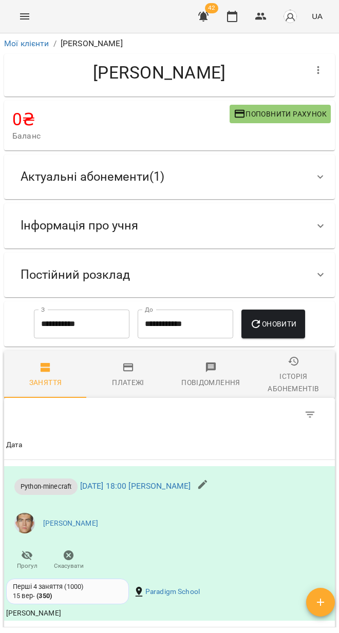
click at [170, 186] on div "Актуальні абонементи ( 1 )" at bounding box center [92, 177] width 160 height 32
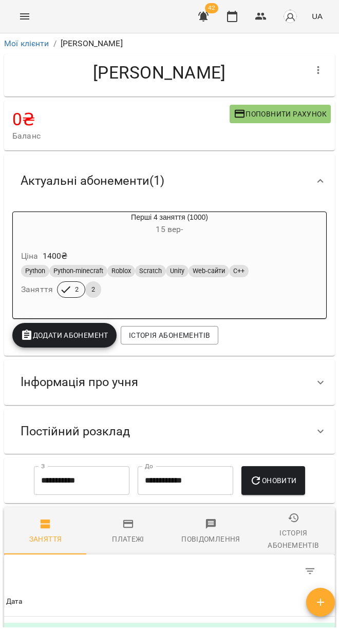
drag, startPoint x: 169, startPoint y: 186, endPoint x: 166, endPoint y: 206, distance: 20.8
click at [169, 186] on div "Актуальні абонементи ( 1 )" at bounding box center [92, 181] width 160 height 32
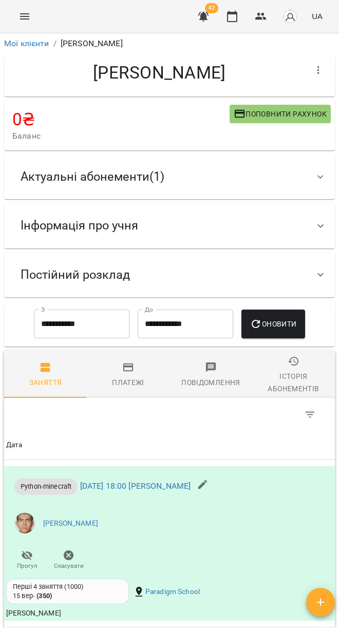
click at [153, 272] on div "Постійний розклад" at bounding box center [160, 275] width 296 height 32
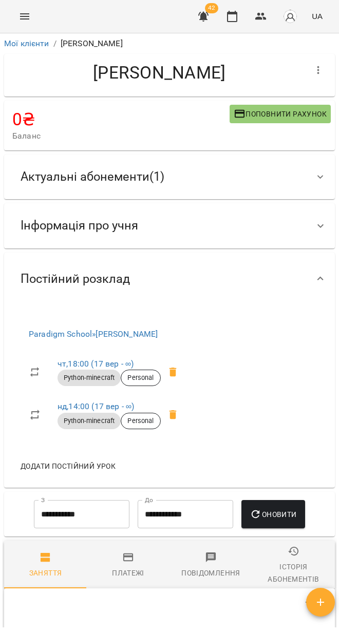
click at [167, 239] on div "Інформація про учня" at bounding box center [160, 225] width 296 height 32
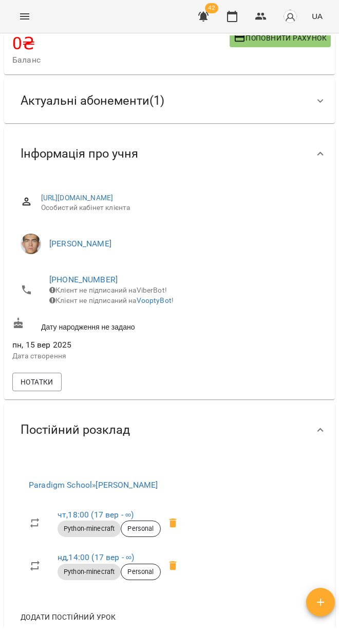
scroll to position [89, 0]
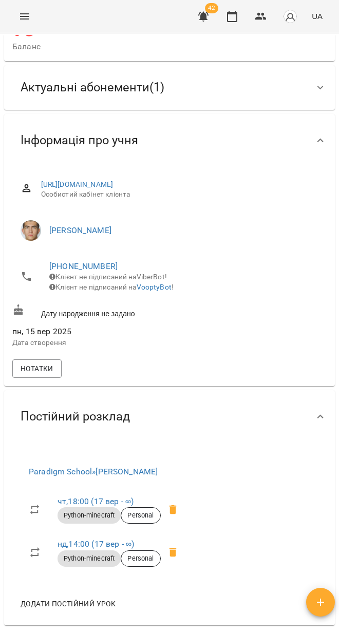
click at [126, 425] on span "Постійний розклад" at bounding box center [75, 417] width 109 height 16
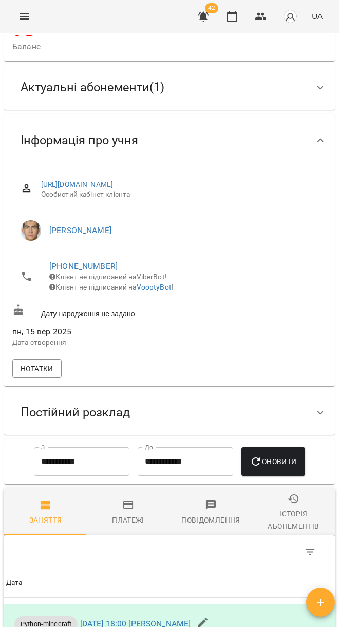
click at [113, 420] on span "Постійний розклад" at bounding box center [75, 413] width 109 height 16
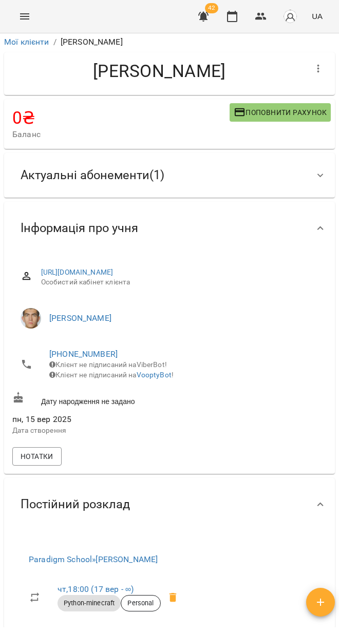
scroll to position [0, 0]
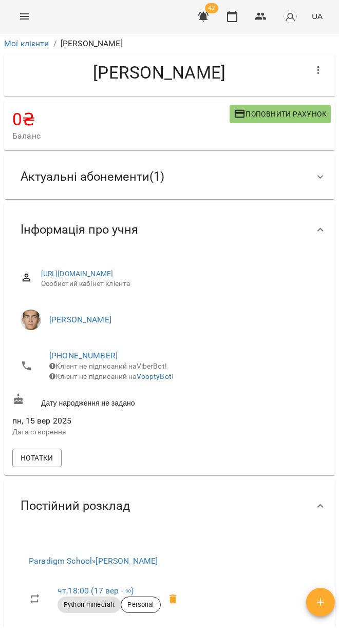
click at [316, 70] on icon "button" at bounding box center [318, 70] width 12 height 12
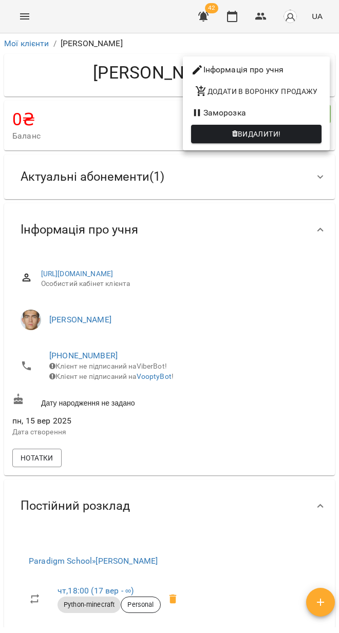
click at [233, 71] on li "Інформація про учня" at bounding box center [256, 70] width 147 height 18
select select "**"
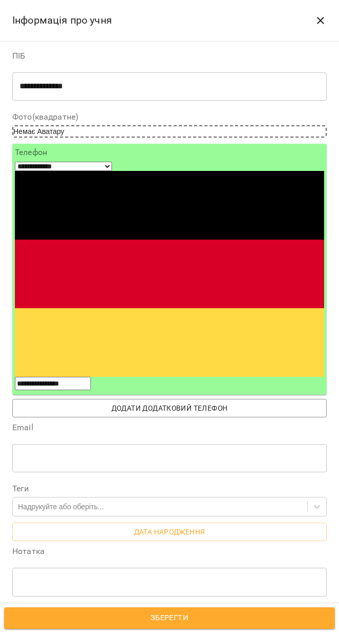
click at [64, 577] on textarea at bounding box center [170, 582] width 300 height 10
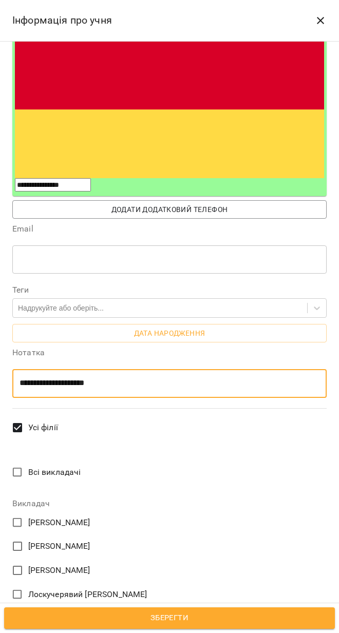
scroll to position [335, 0]
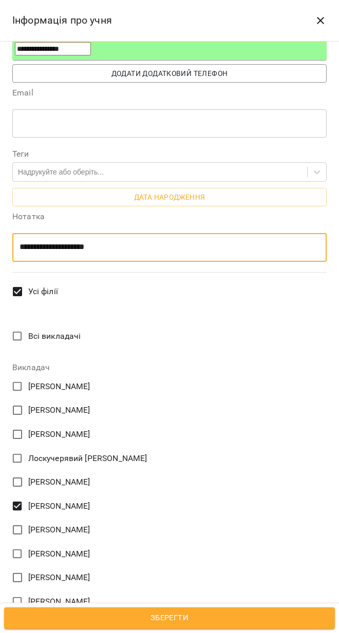
type textarea "**********"
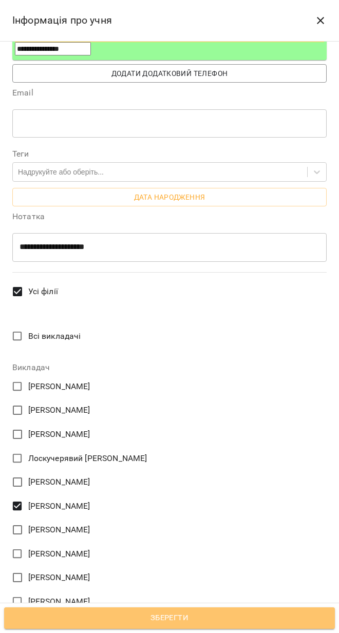
click at [158, 624] on span "Зберегти" at bounding box center [169, 617] width 308 height 13
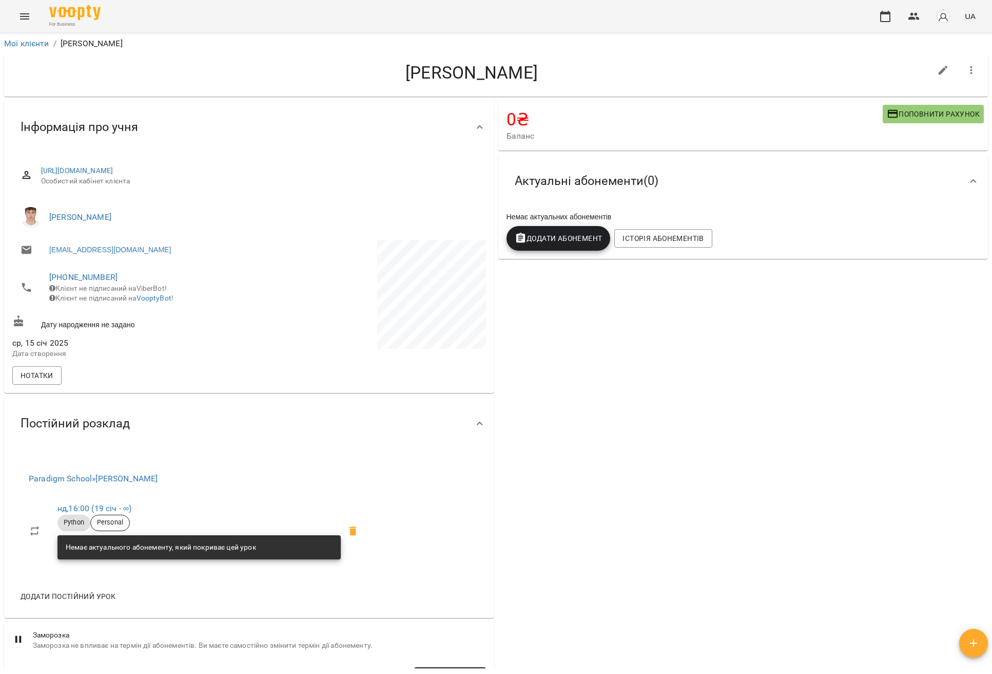
click at [939, 71] on icon "button" at bounding box center [943, 70] width 9 height 9
select select "**"
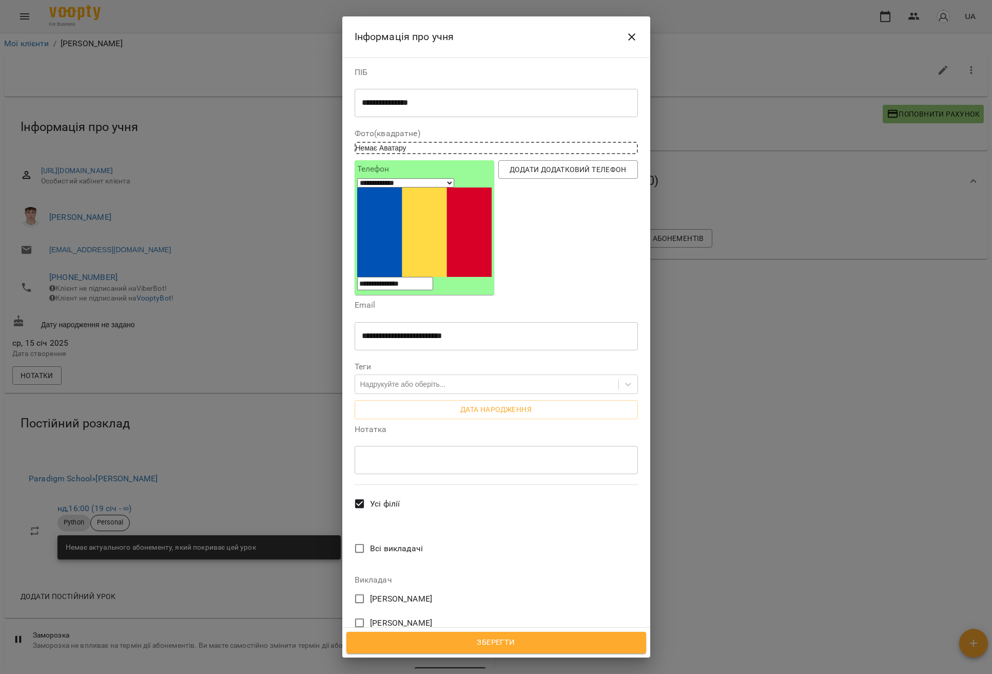
click at [411, 445] on div "* ​" at bounding box center [496, 459] width 283 height 29
type textarea "**********"
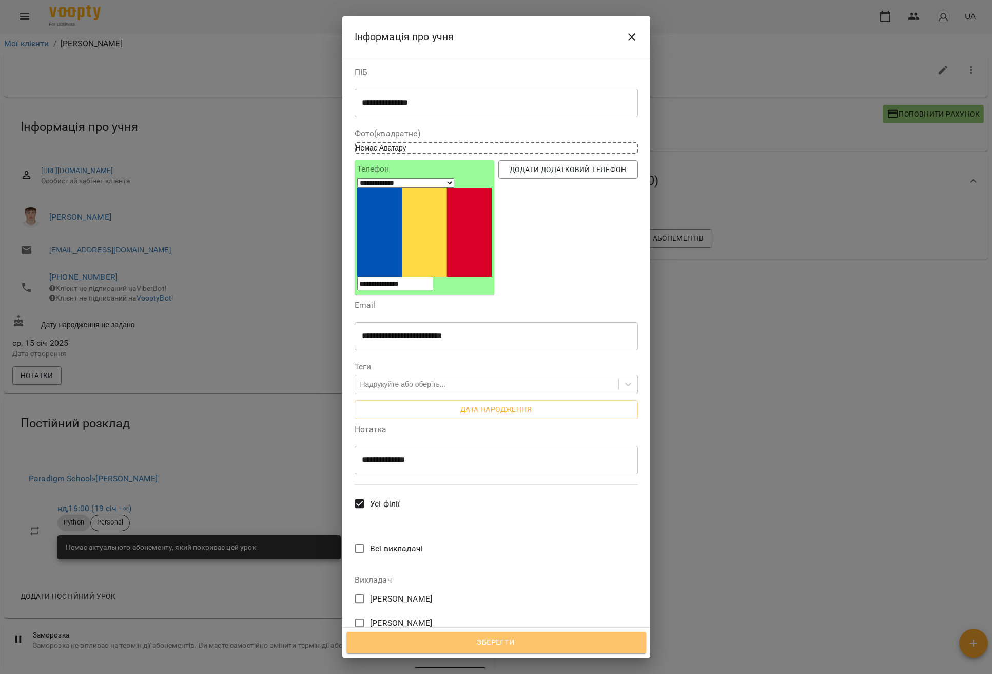
click at [508, 640] on span "Зберегти" at bounding box center [496, 642] width 277 height 13
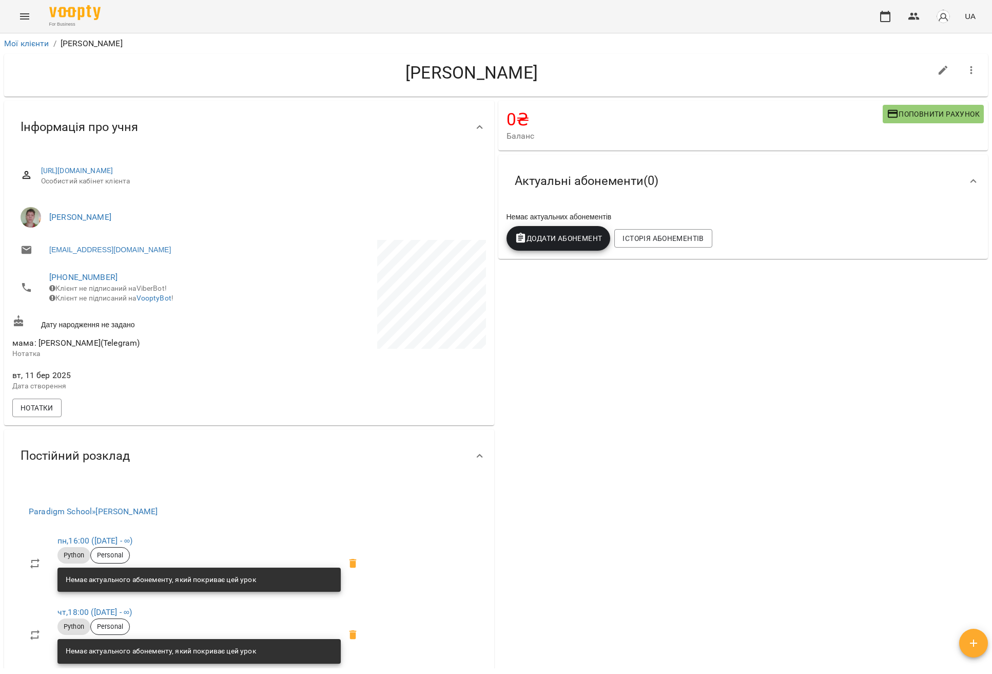
click at [966, 70] on icon "button" at bounding box center [972, 70] width 12 height 12
click at [641, 429] on div at bounding box center [496, 337] width 992 height 674
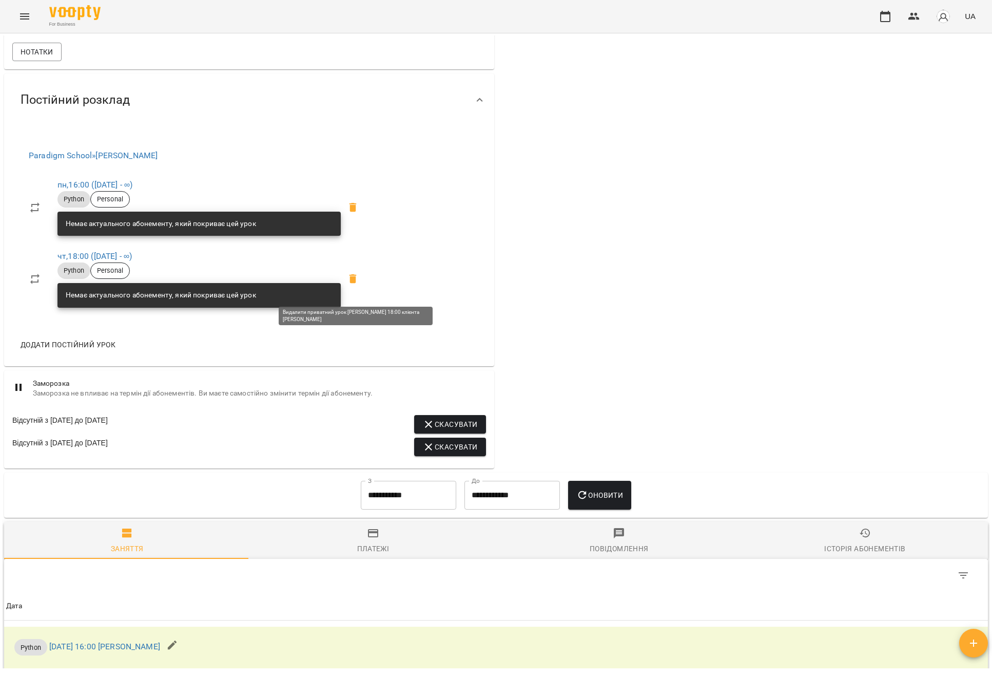
click at [354, 283] on icon at bounding box center [353, 278] width 7 height 9
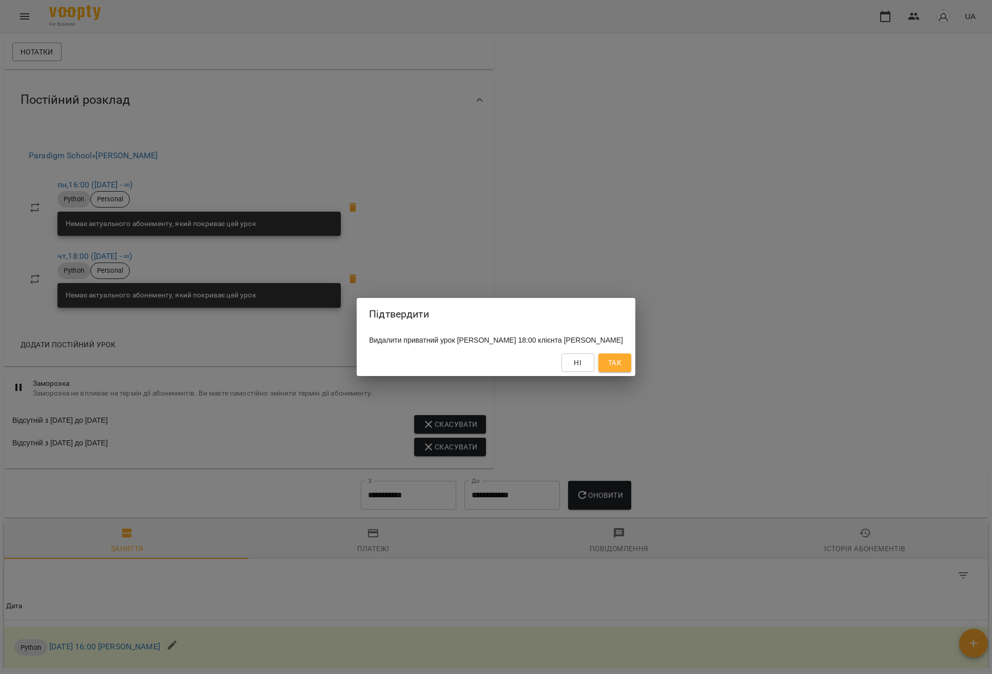
click at [622, 367] on span "Так" at bounding box center [614, 362] width 13 height 12
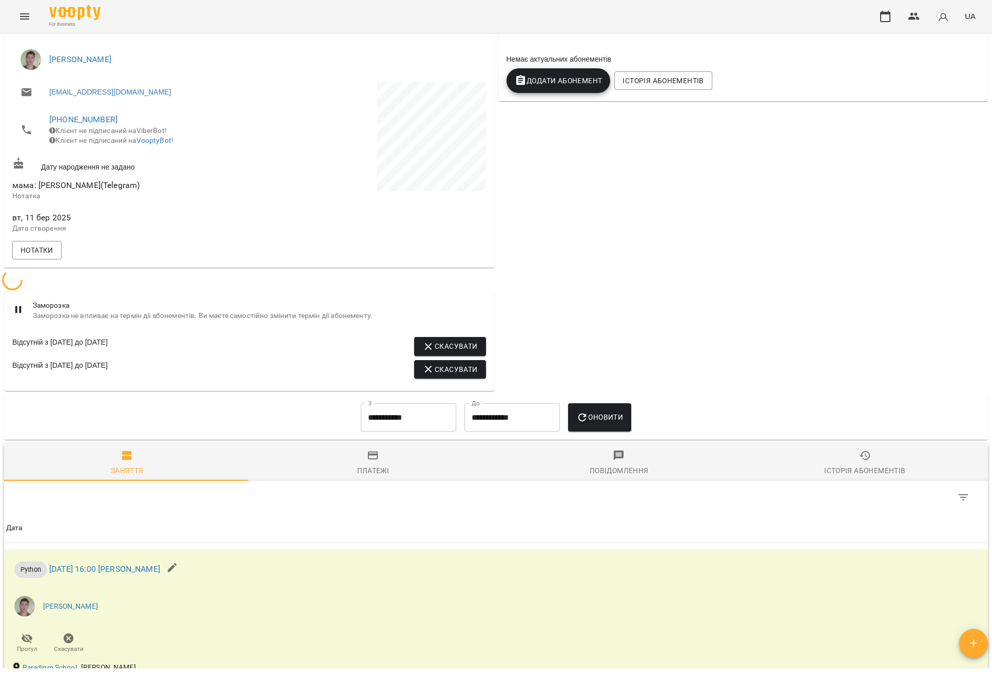
scroll to position [147, 0]
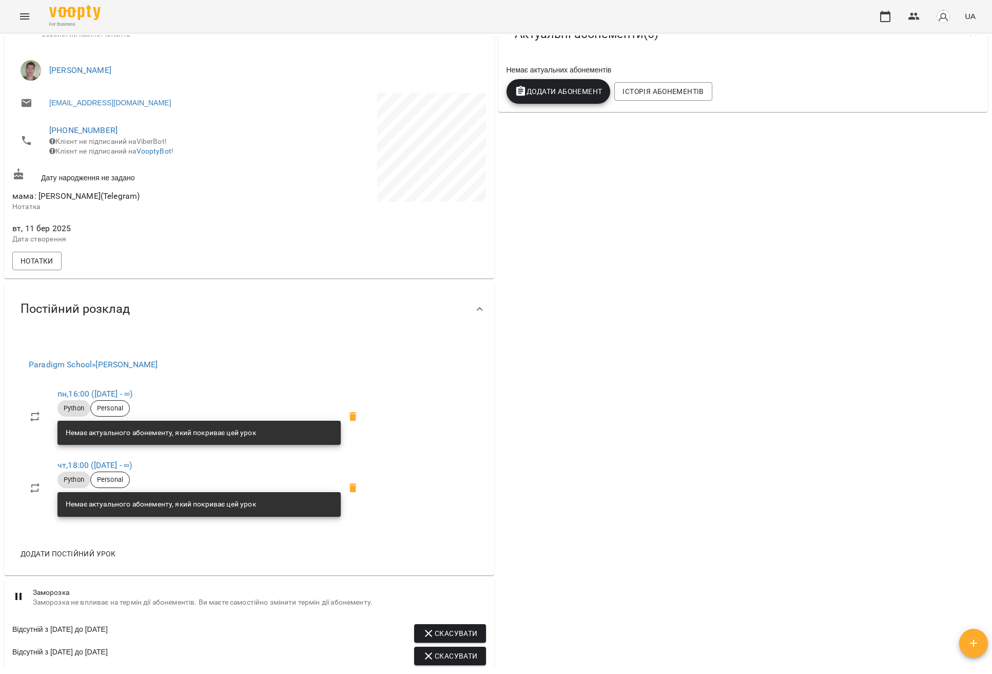
click at [357, 421] on icon at bounding box center [353, 416] width 7 height 9
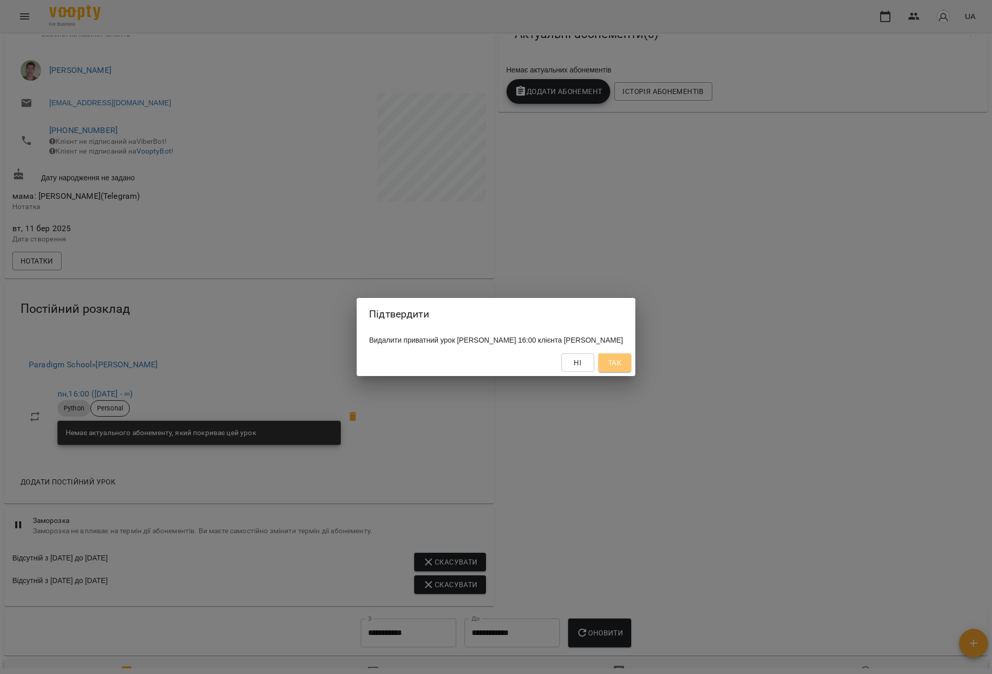
click at [623, 367] on span "Так" at bounding box center [615, 362] width 16 height 12
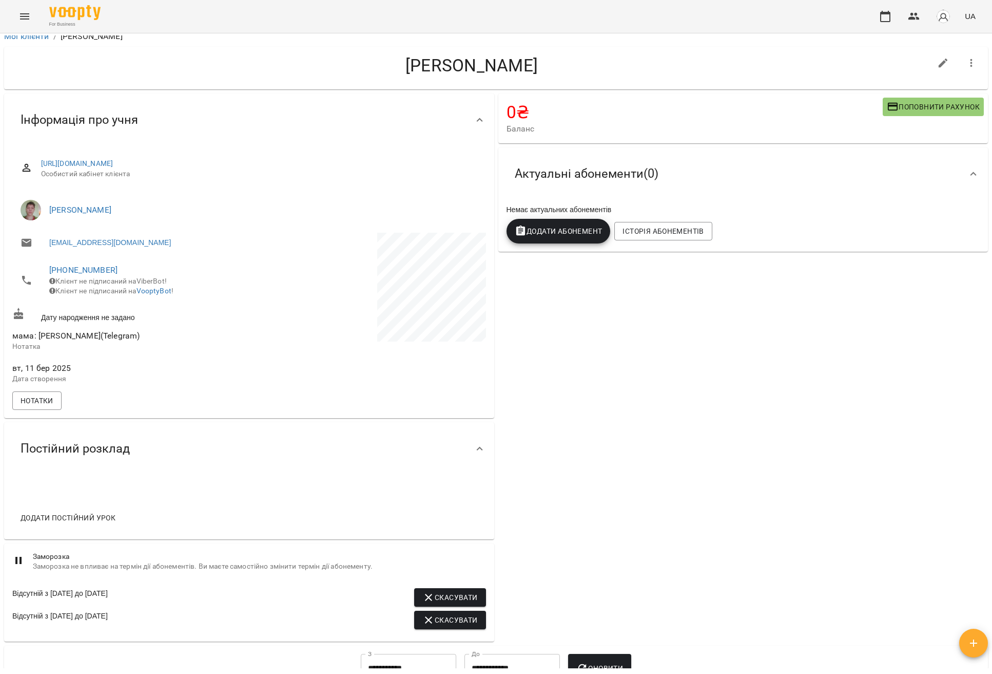
scroll to position [0, 0]
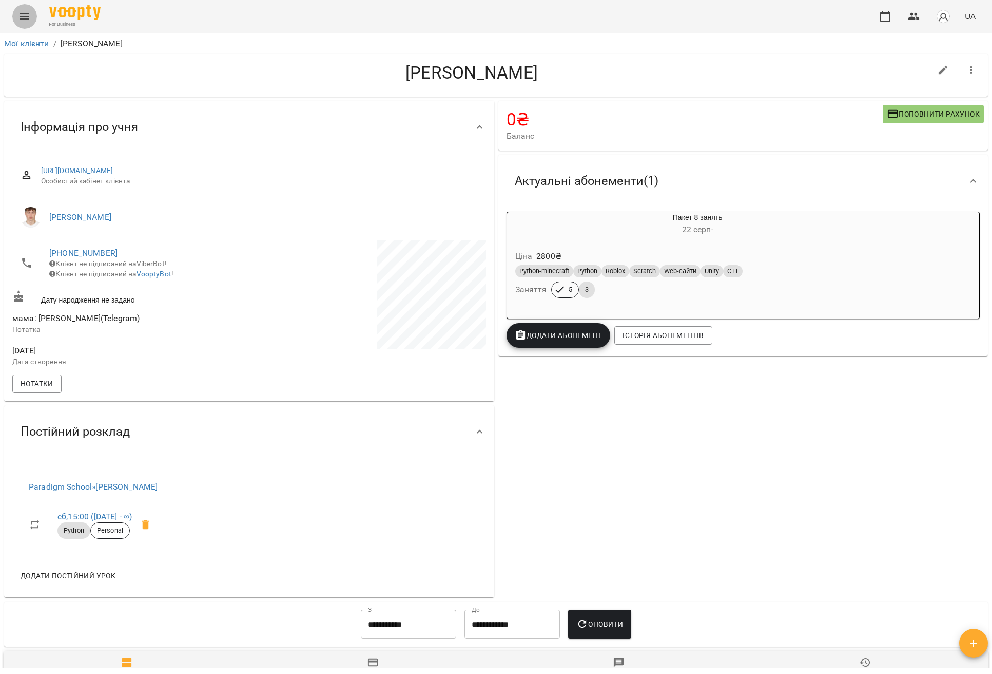
click at [17, 22] on button "Menu" at bounding box center [24, 16] width 25 height 25
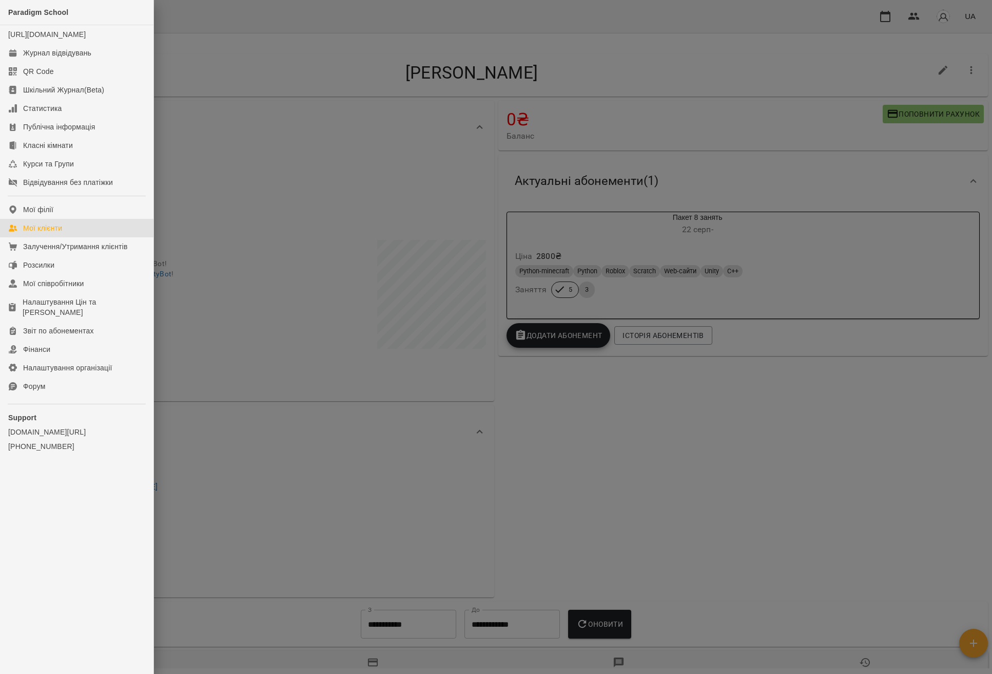
click at [67, 237] on link "Мої клієнти" at bounding box center [76, 228] width 153 height 18
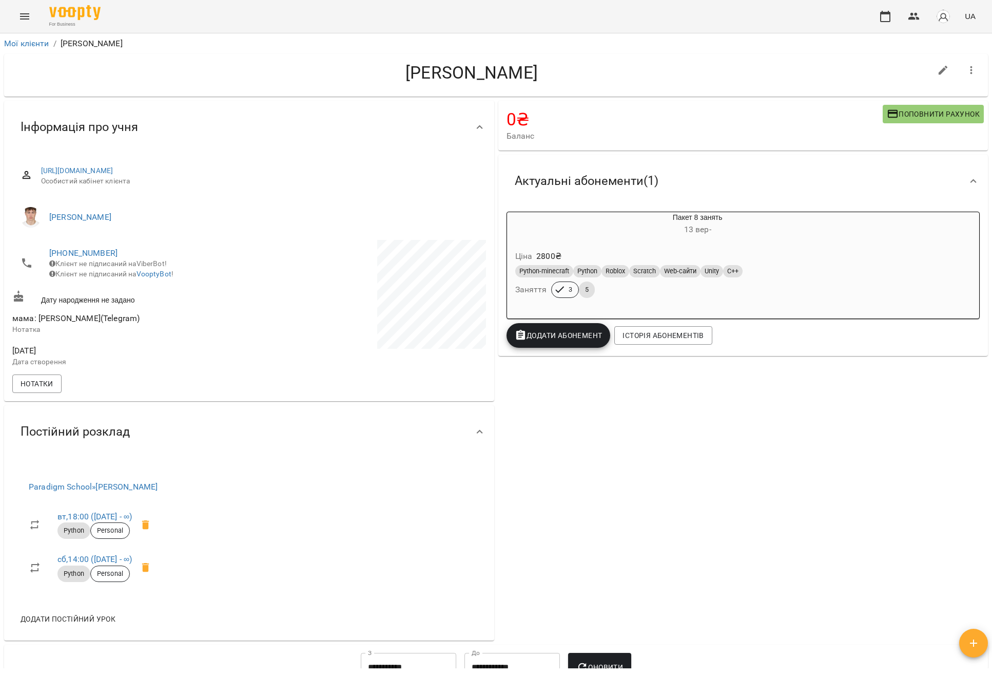
click at [441, 77] on h4 "[PERSON_NAME]" at bounding box center [471, 72] width 919 height 21
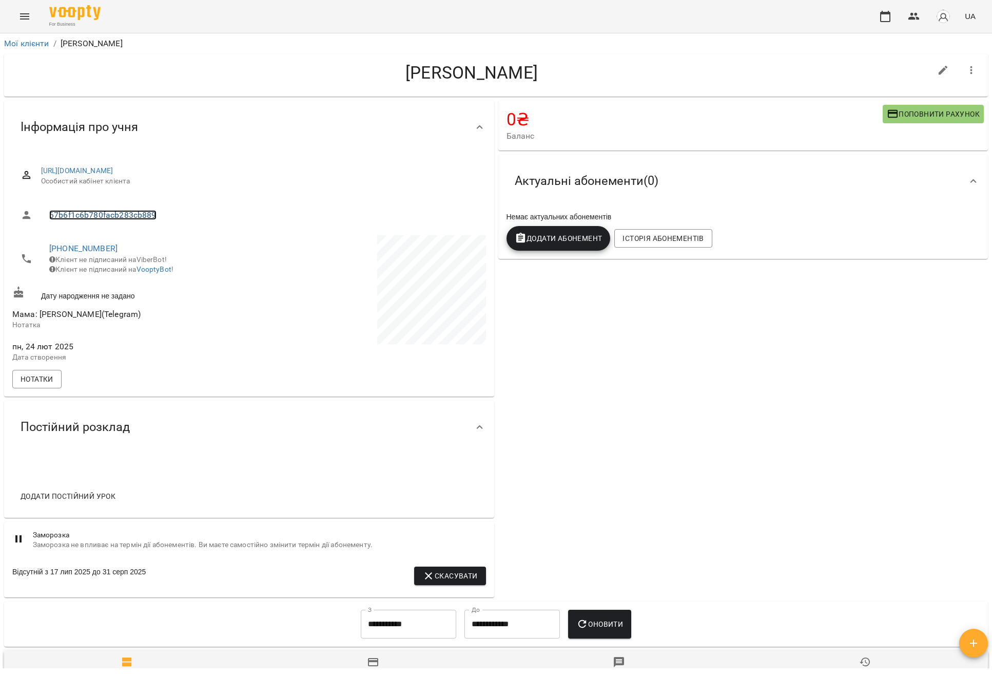
click at [118, 216] on link "67b6f1c6b780facb283cb889" at bounding box center [102, 215] width 107 height 10
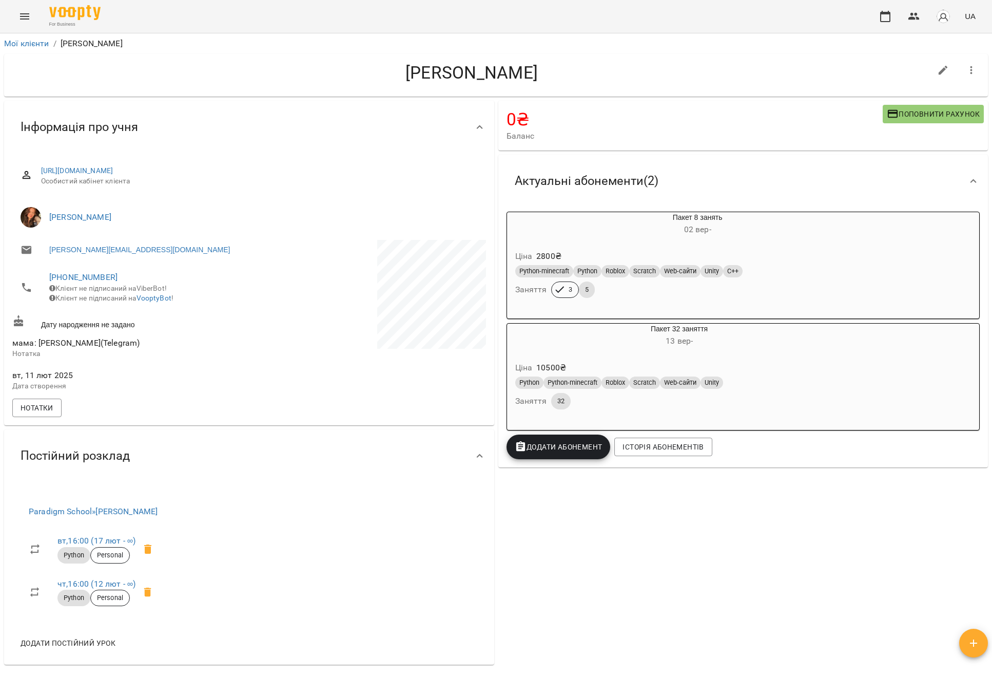
click at [939, 71] on icon "button" at bounding box center [943, 70] width 9 height 9
select select "**"
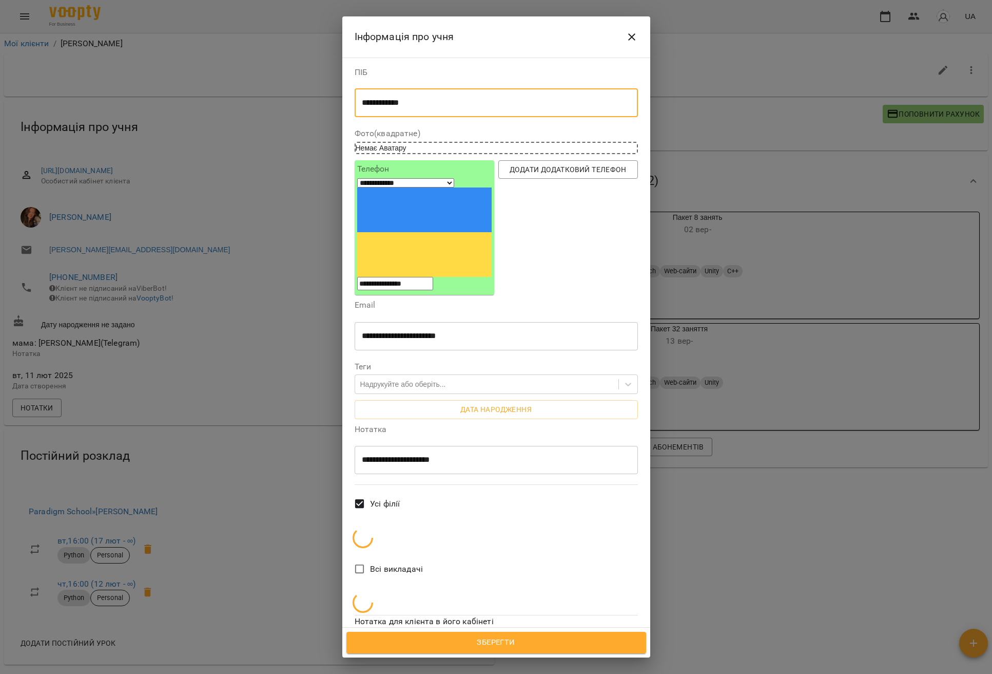
drag, startPoint x: 367, startPoint y: 106, endPoint x: 348, endPoint y: 107, distance: 19.0
click at [348, 107] on div "**********" at bounding box center [496, 342] width 308 height 570
type textarea "**********"
click at [520, 641] on span "Зберегти" at bounding box center [496, 642] width 277 height 13
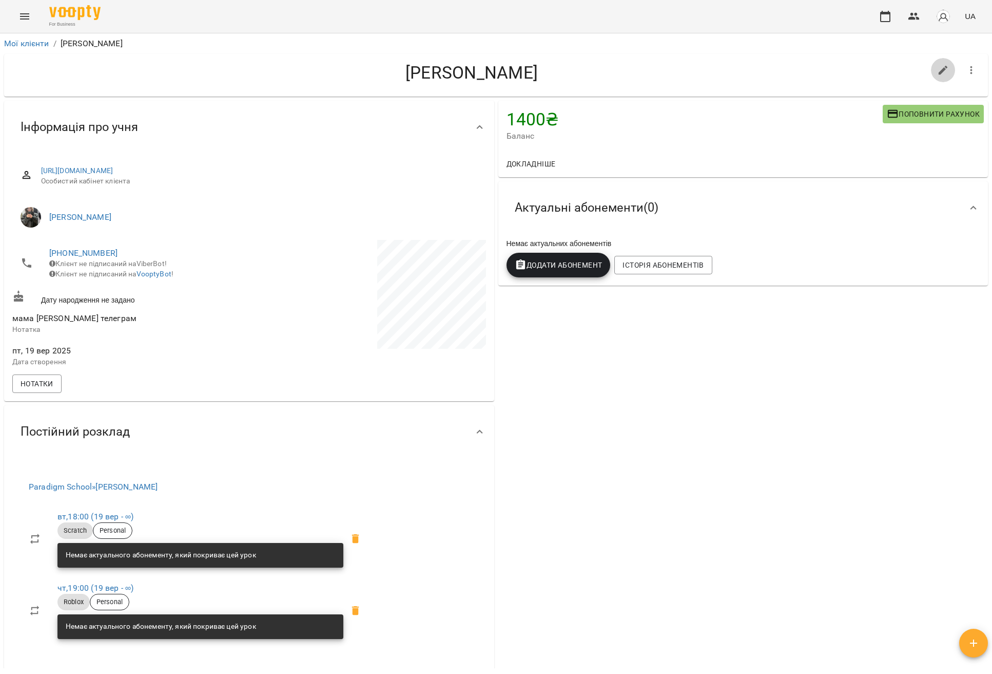
click at [943, 66] on button "button" at bounding box center [943, 70] width 25 height 25
select select "**"
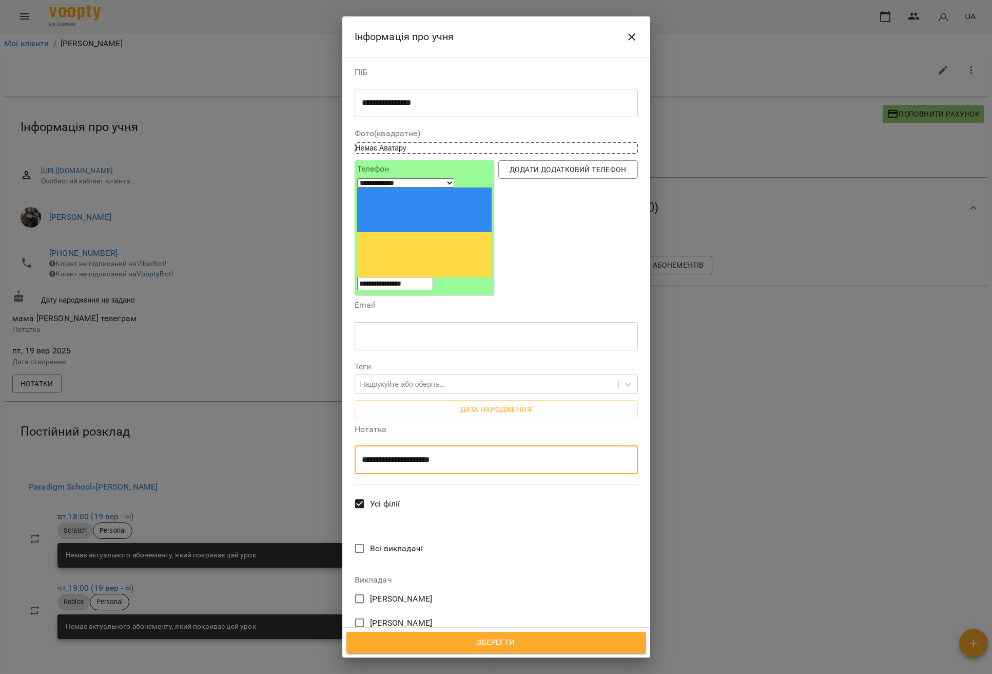
drag, startPoint x: 384, startPoint y: 372, endPoint x: 470, endPoint y: 436, distance: 106.8
click at [385, 455] on textarea "**********" at bounding box center [492, 460] width 261 height 10
drag, startPoint x: 420, startPoint y: 372, endPoint x: 427, endPoint y: 376, distance: 7.4
click at [420, 455] on textarea "**********" at bounding box center [492, 460] width 261 height 10
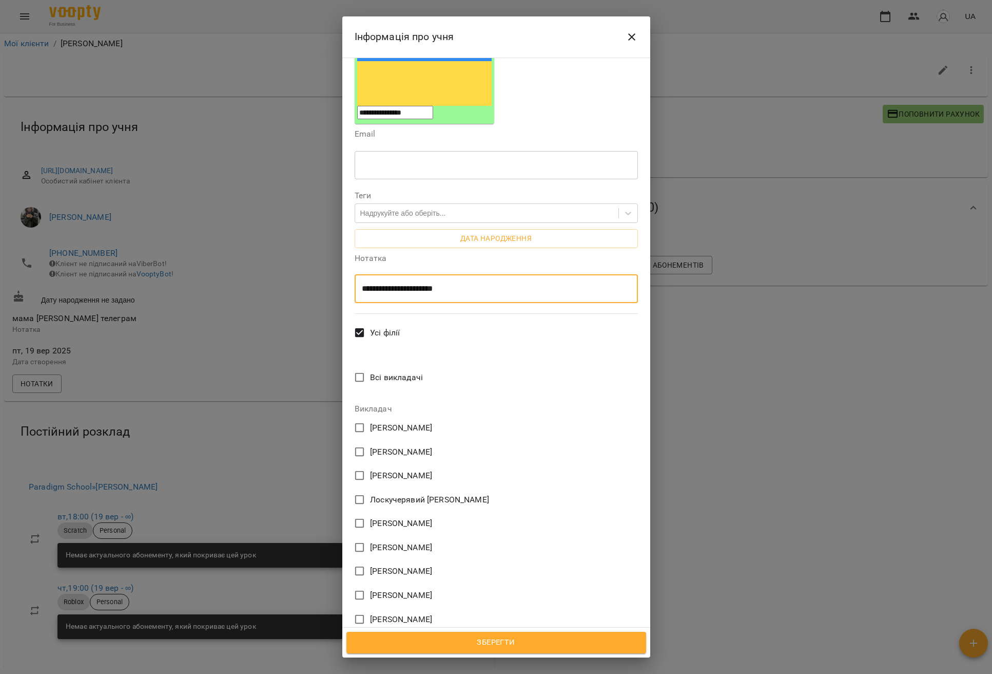
scroll to position [304, 0]
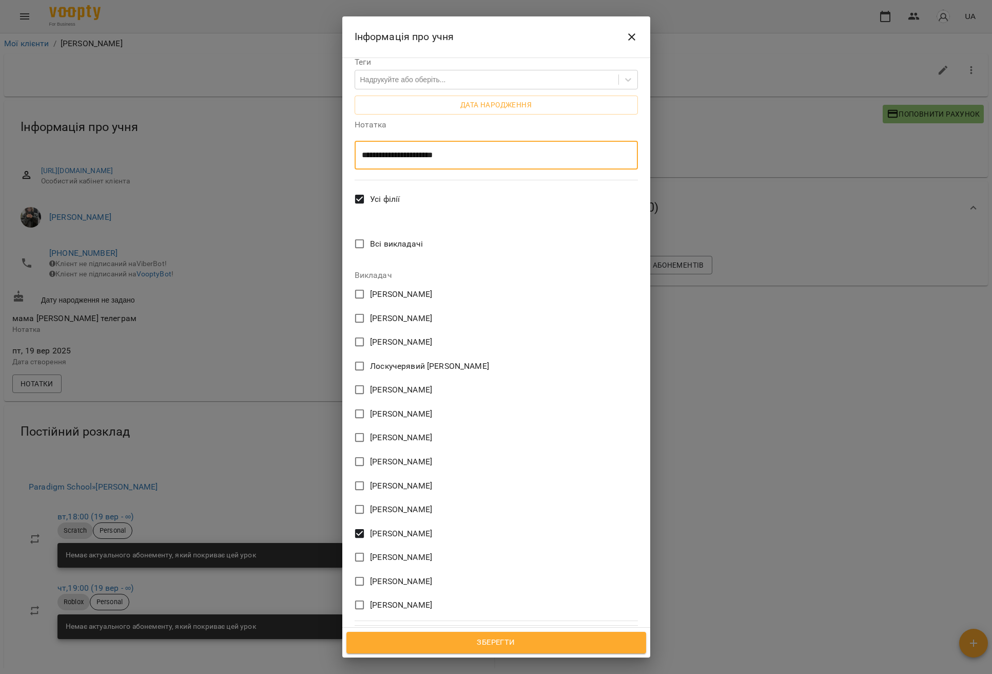
type textarea "**********"
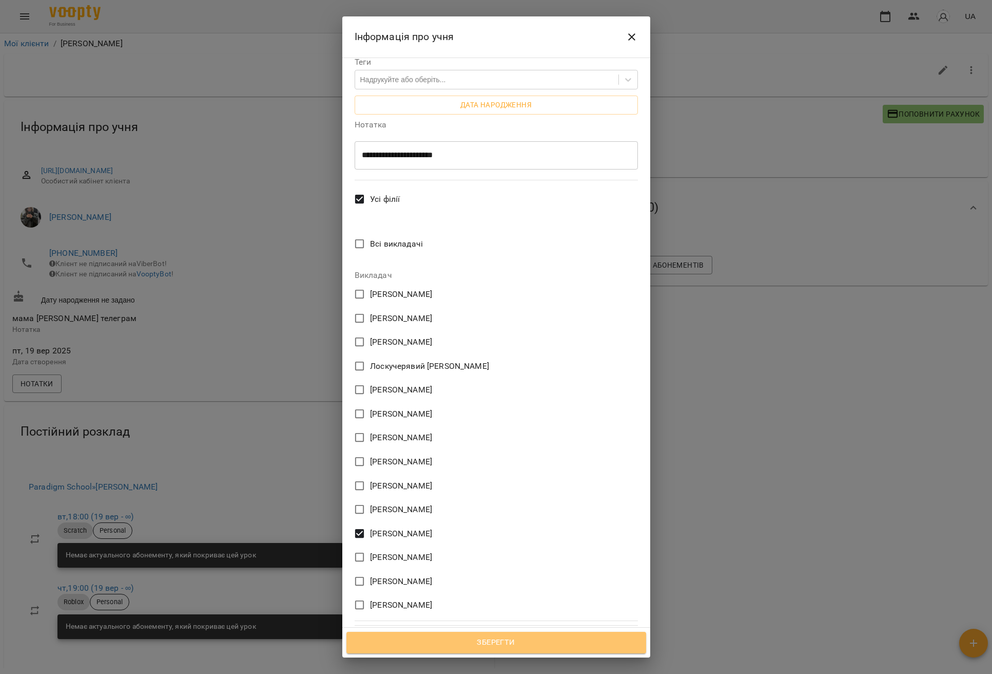
click at [529, 648] on span "Зберегти" at bounding box center [496, 642] width 277 height 13
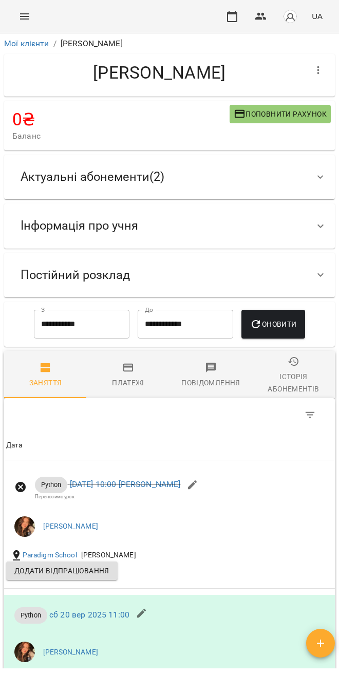
click at [255, 177] on div "Актуальні абонементи ( 2 )" at bounding box center [160, 177] width 296 height 32
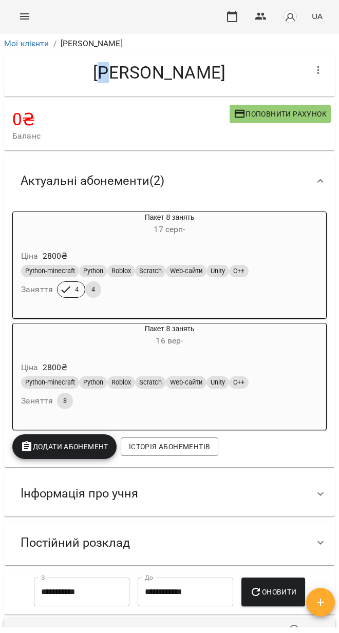
click at [108, 75] on h4 "Нєженцев Єгор" at bounding box center [159, 72] width 294 height 21
copy h4 "є"
click at [140, 94] on div "Нєженцев Єгор" at bounding box center [169, 75] width 331 height 43
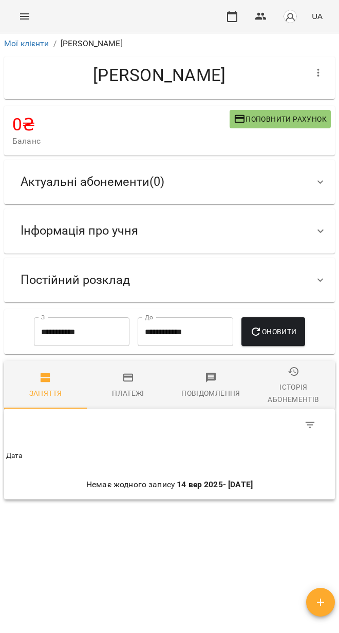
click at [159, 294] on div "Постійний розклад" at bounding box center [160, 280] width 296 height 32
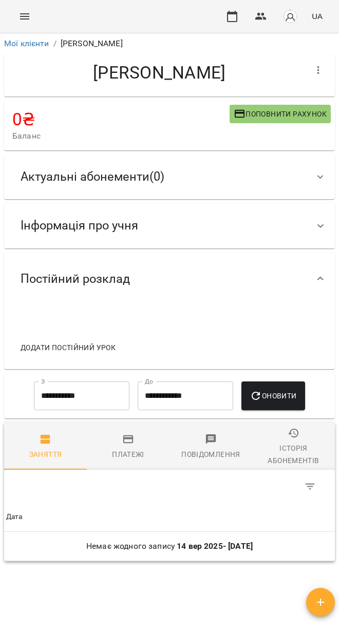
click at [313, 69] on icon "button" at bounding box center [318, 70] width 12 height 12
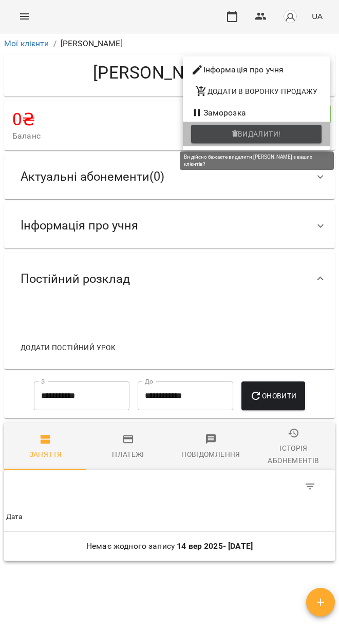
click at [290, 137] on span "Видалити!" at bounding box center [256, 134] width 114 height 12
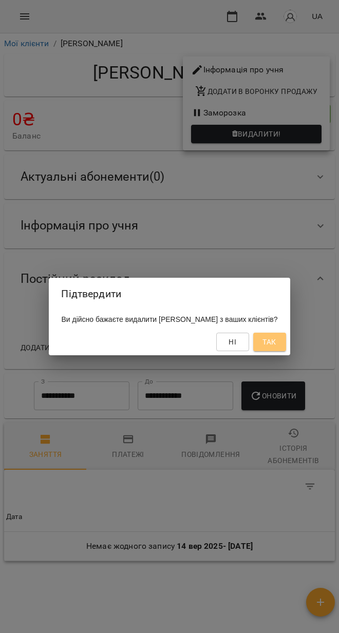
click at [276, 344] on span "Так" at bounding box center [268, 342] width 13 height 12
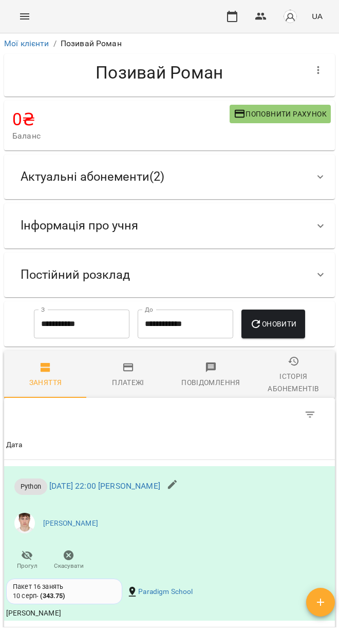
click at [195, 212] on div "Інформація про учня" at bounding box center [160, 225] width 296 height 32
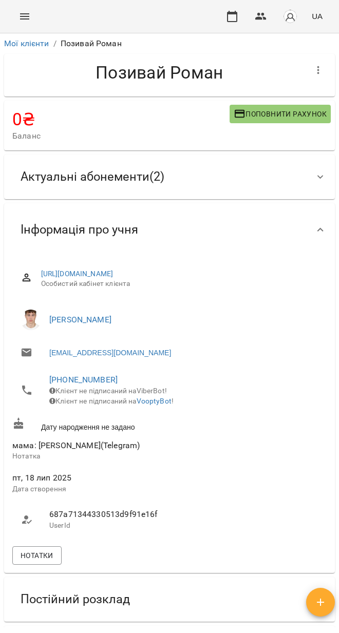
click at [202, 212] on div "Інформація про учня" at bounding box center [169, 229] width 331 height 53
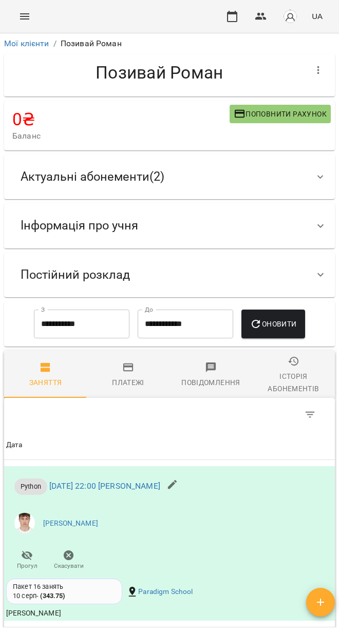
click at [201, 185] on div "Актуальні абонементи ( 2 )" at bounding box center [160, 177] width 296 height 32
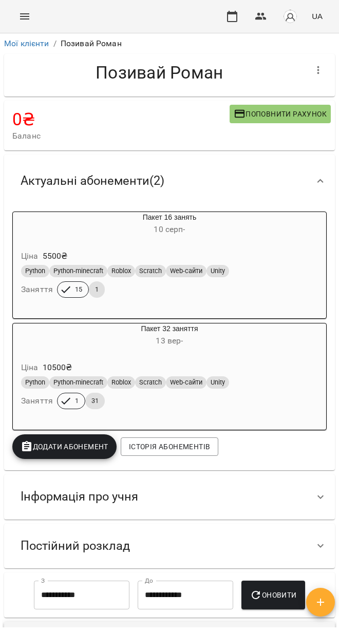
click at [215, 181] on div "Актуальні абонементи ( 2 )" at bounding box center [160, 181] width 296 height 32
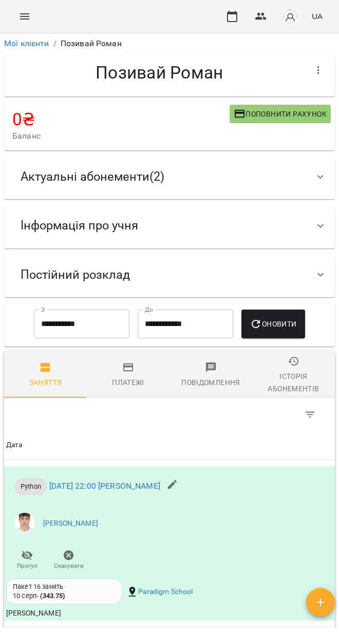
click at [127, 271] on span "Постійний розклад" at bounding box center [75, 275] width 109 height 16
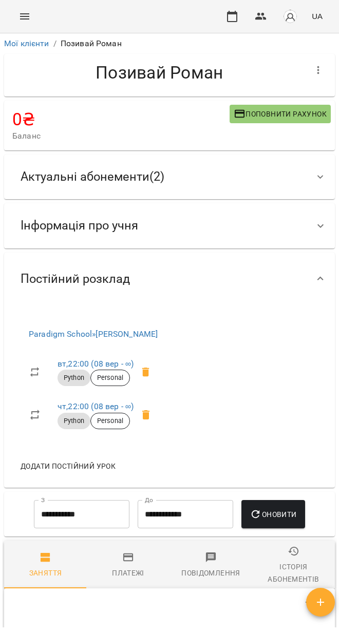
click at [133, 286] on div "Постійний розклад" at bounding box center [75, 279] width 126 height 32
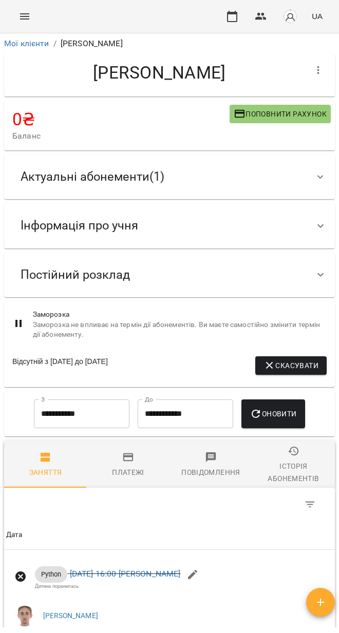
click at [202, 185] on div "Актуальні абонементи ( 1 )" at bounding box center [160, 177] width 296 height 32
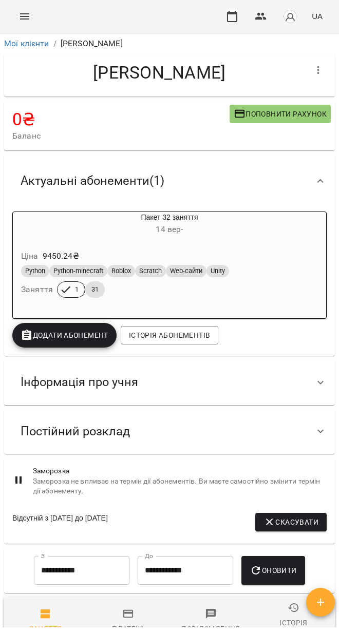
click at [201, 185] on div "Актуальні абонементи ( 1 )" at bounding box center [160, 181] width 296 height 32
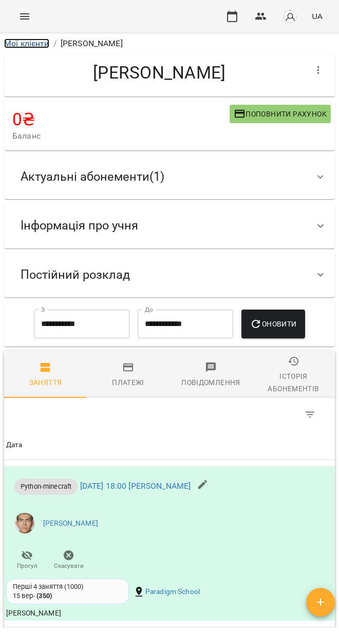
click at [29, 42] on link "Мої клієнти" at bounding box center [26, 44] width 45 height 10
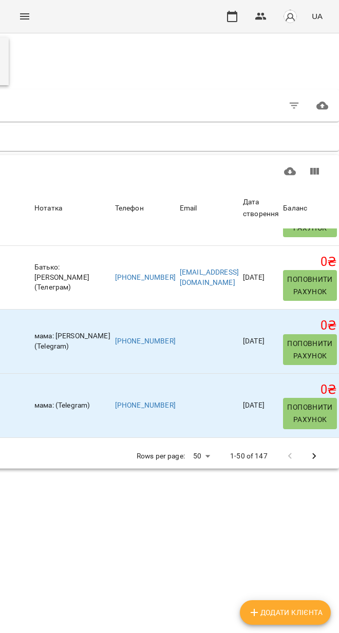
scroll to position [56, 393]
click at [186, 398] on body "For Business UA Всі активні Клієнти з низьким рівнем відвідувань Видалені клієн…" at bounding box center [169, 272] width 339 height 545
click at [203, 437] on li "200" at bounding box center [197, 437] width 30 height 18
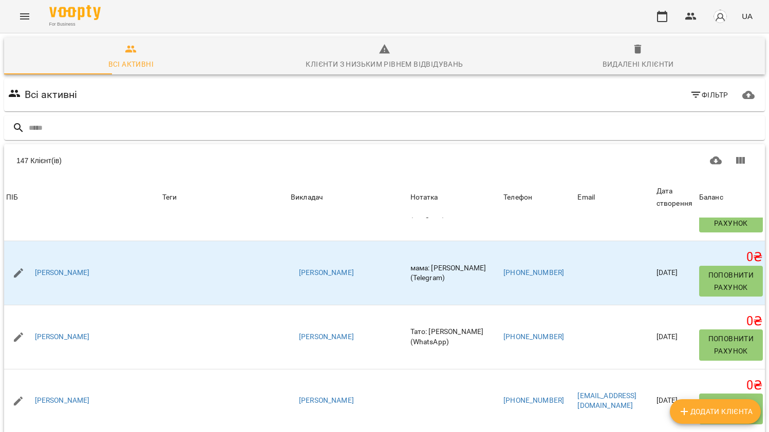
scroll to position [9274, 0]
click at [16, 16] on button "Menu" at bounding box center [24, 16] width 25 height 25
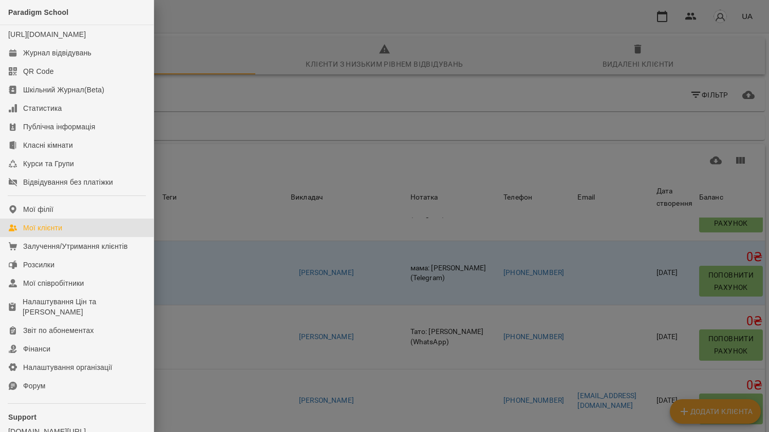
click at [261, 125] on div at bounding box center [384, 216] width 769 height 432
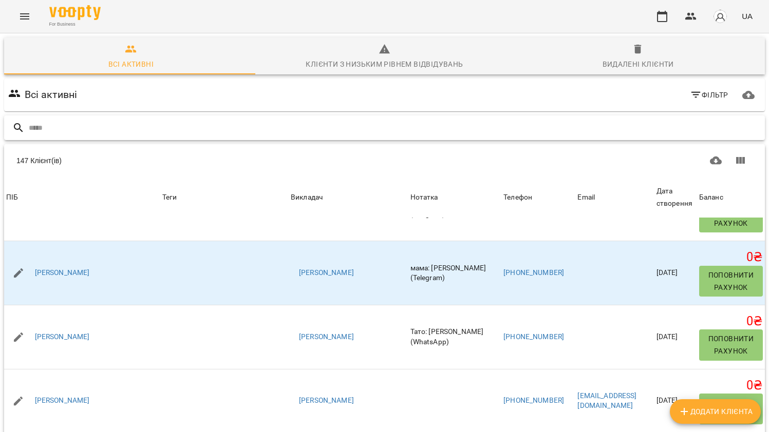
click at [89, 120] on input "text" at bounding box center [395, 128] width 732 height 17
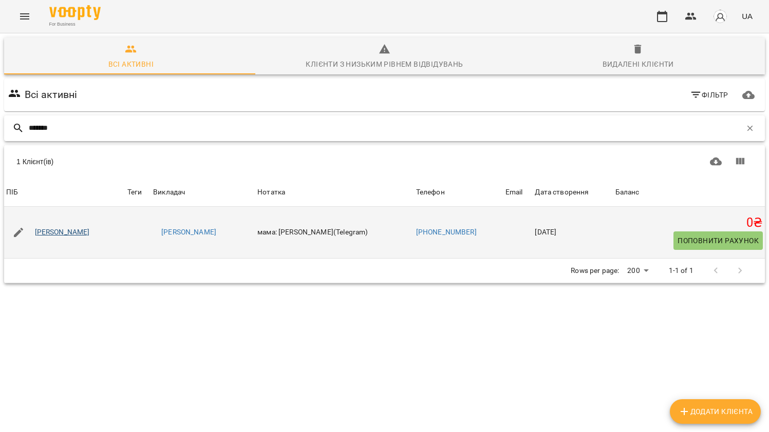
type input "*******"
click at [57, 227] on link "[PERSON_NAME]" at bounding box center [62, 232] width 55 height 10
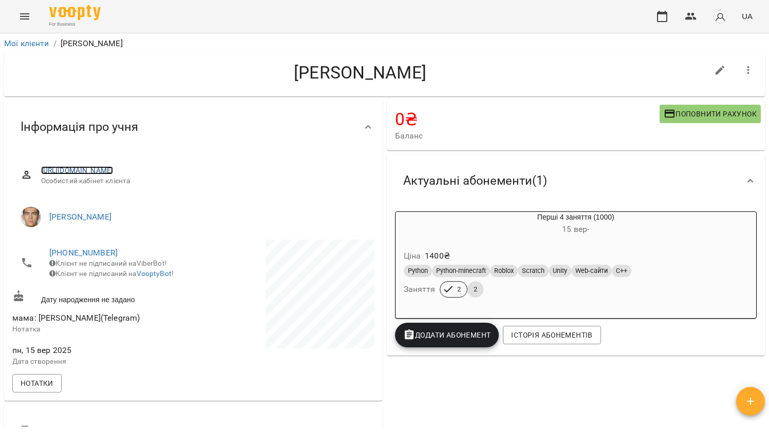
copy link "[URL][DOMAIN_NAME]"
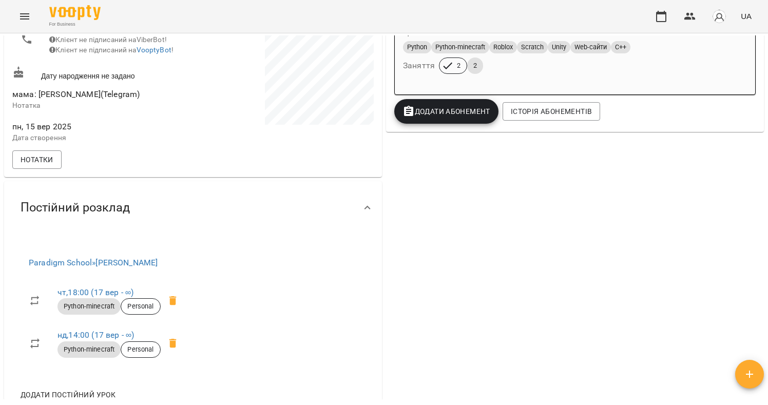
scroll to position [224, 0]
